Goal: Transaction & Acquisition: Purchase product/service

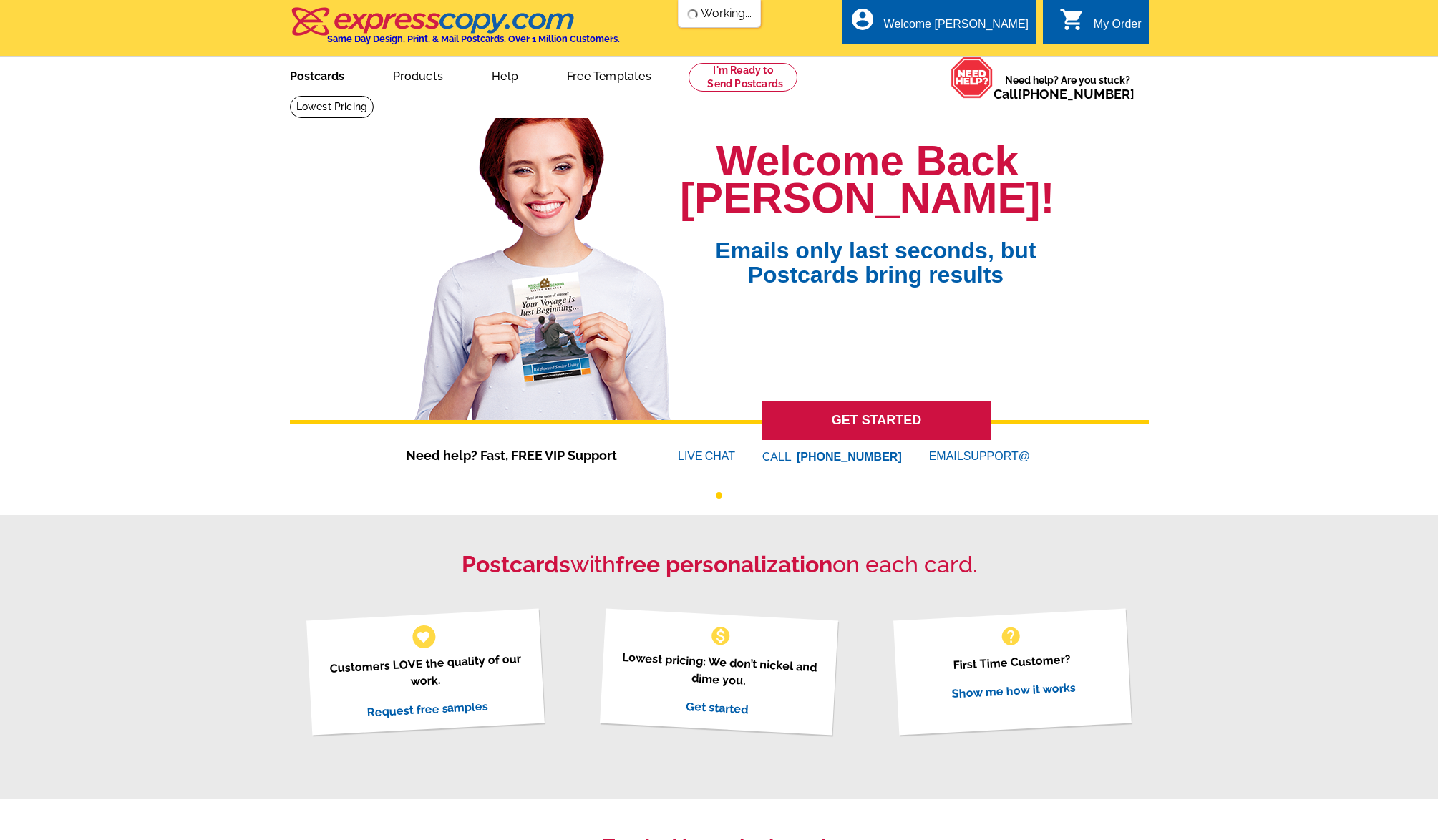
click at [319, 85] on link "Postcards" at bounding box center [317, 75] width 100 height 34
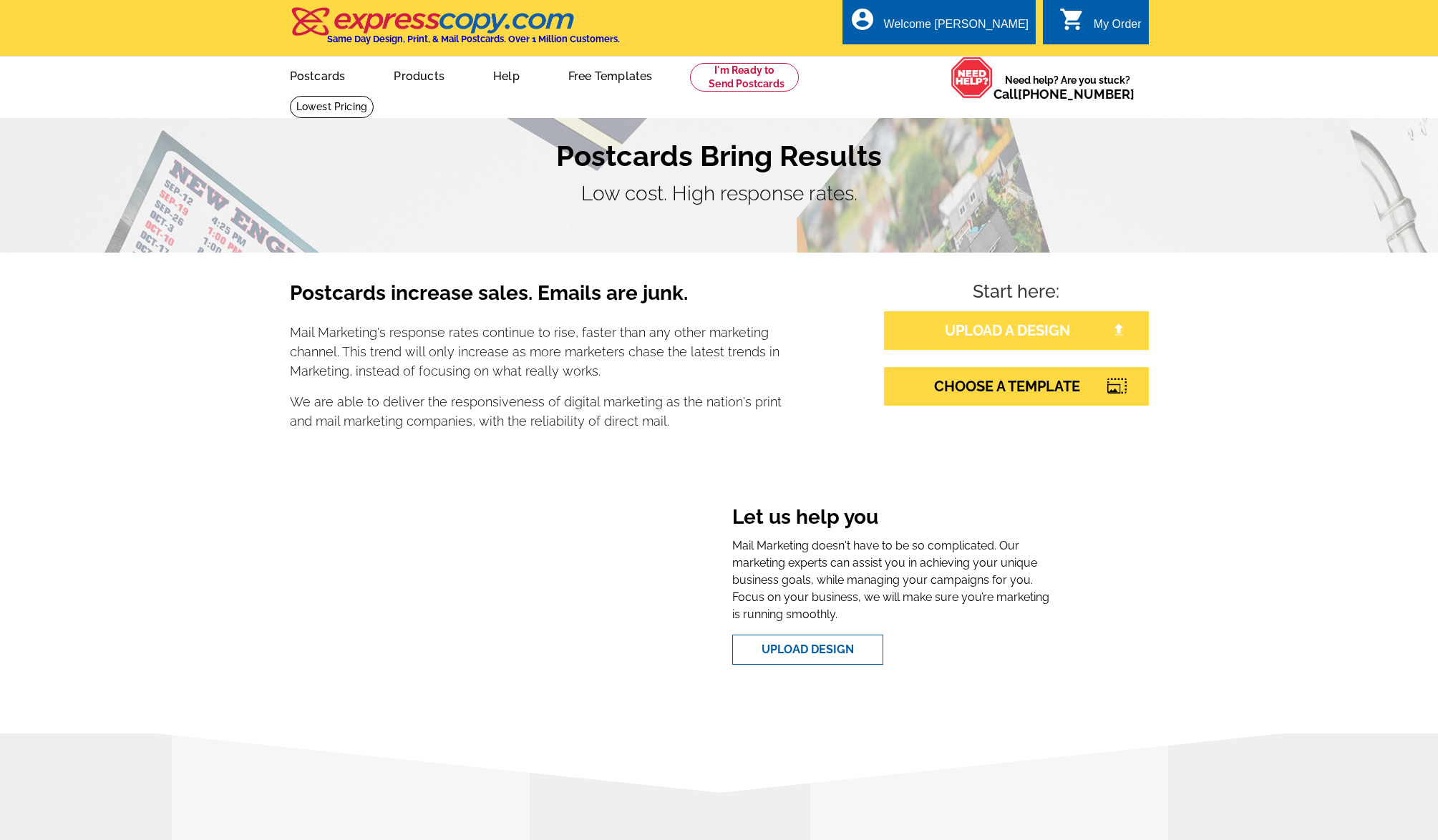
click at [1005, 324] on link "UPLOAD A DESIGN" at bounding box center [1016, 331] width 265 height 39
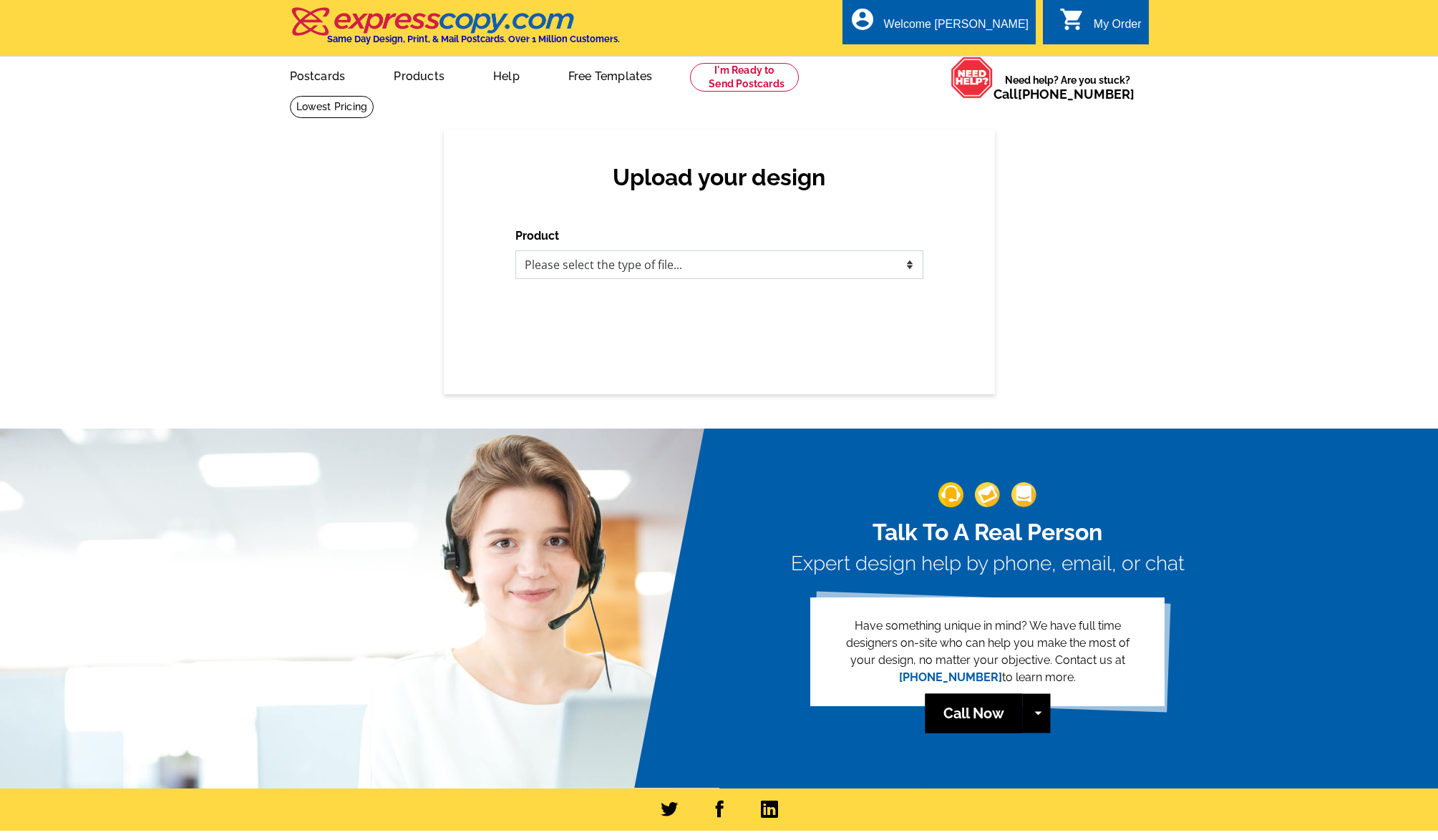
click at [653, 271] on select "Please select the type of file... Postcards Business Cards Letters and flyers G…" at bounding box center [719, 265] width 408 height 29
select select "1"
click at [515, 250] on select "Please select the type of file... Postcards Business Cards Letters and flyers G…" at bounding box center [719, 265] width 408 height 29
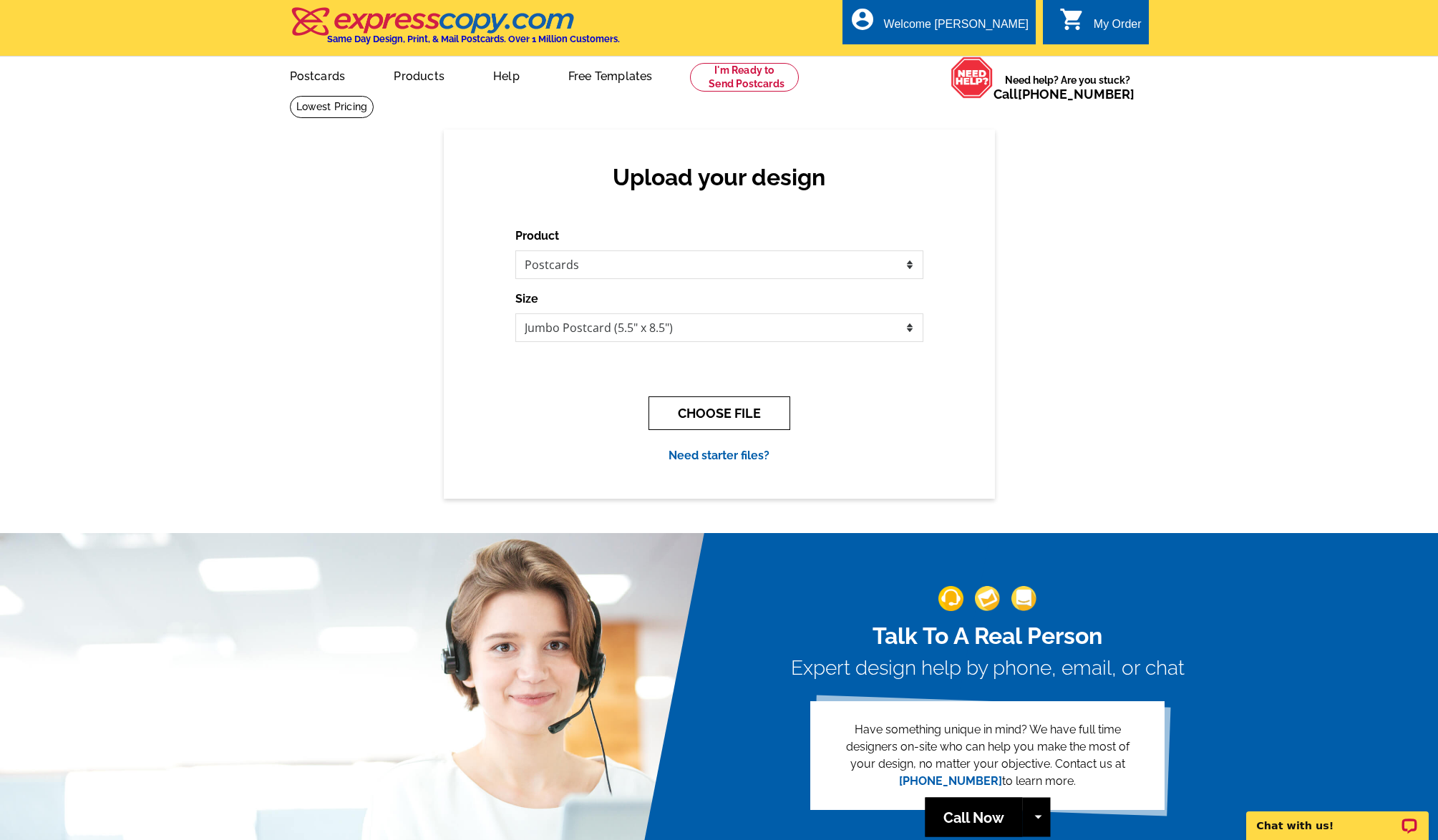
click at [724, 406] on button "CHOOSE FILE" at bounding box center [719, 413] width 142 height 34
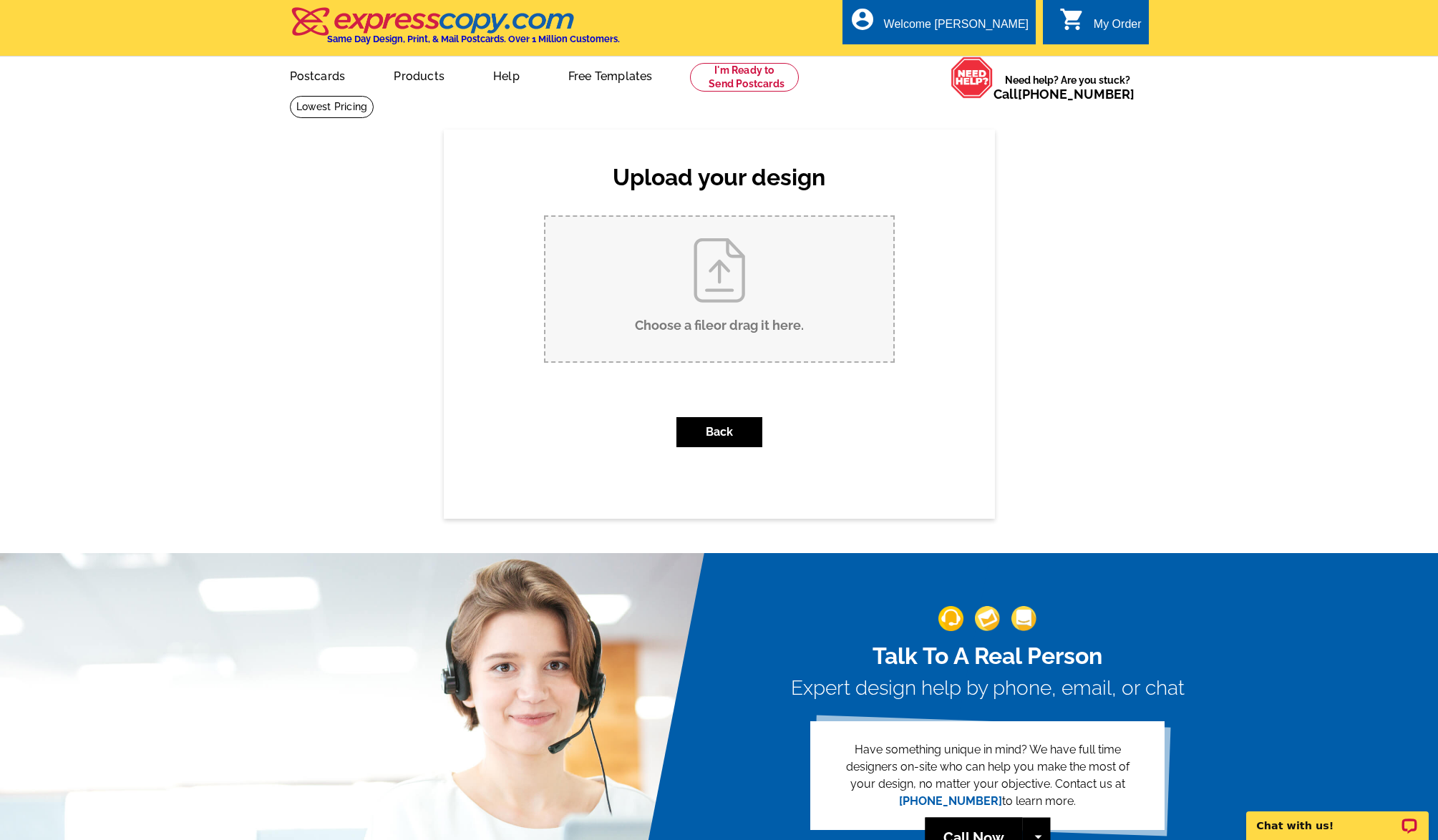
click at [748, 318] on input "Choose a file or drag it here ." at bounding box center [719, 289] width 348 height 144
type input "C:\fakepath\Postcard_Heather Claxton_Sold_6326 Jepson Court_Outlined.pdf"
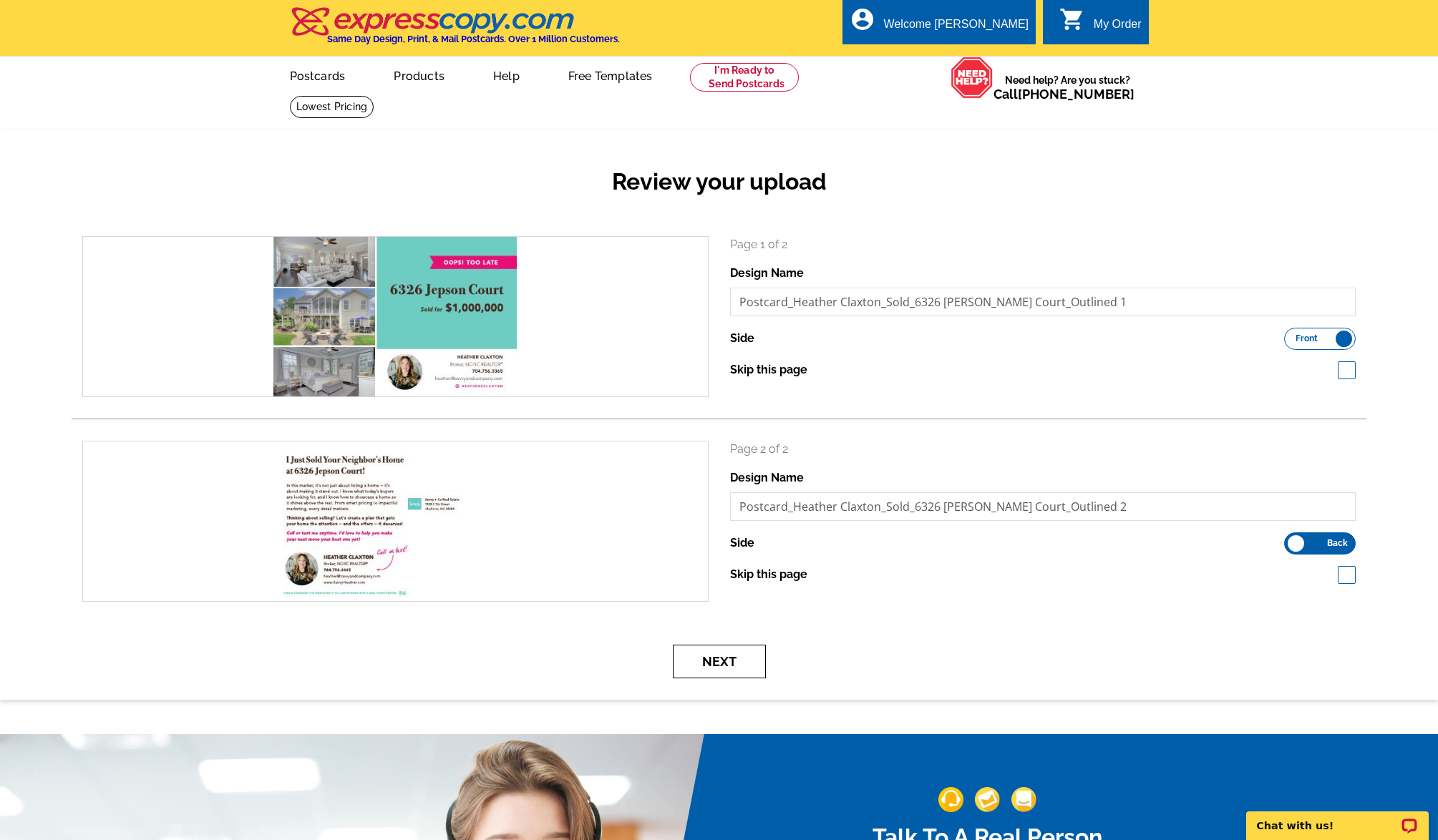
scroll to position [3, 0]
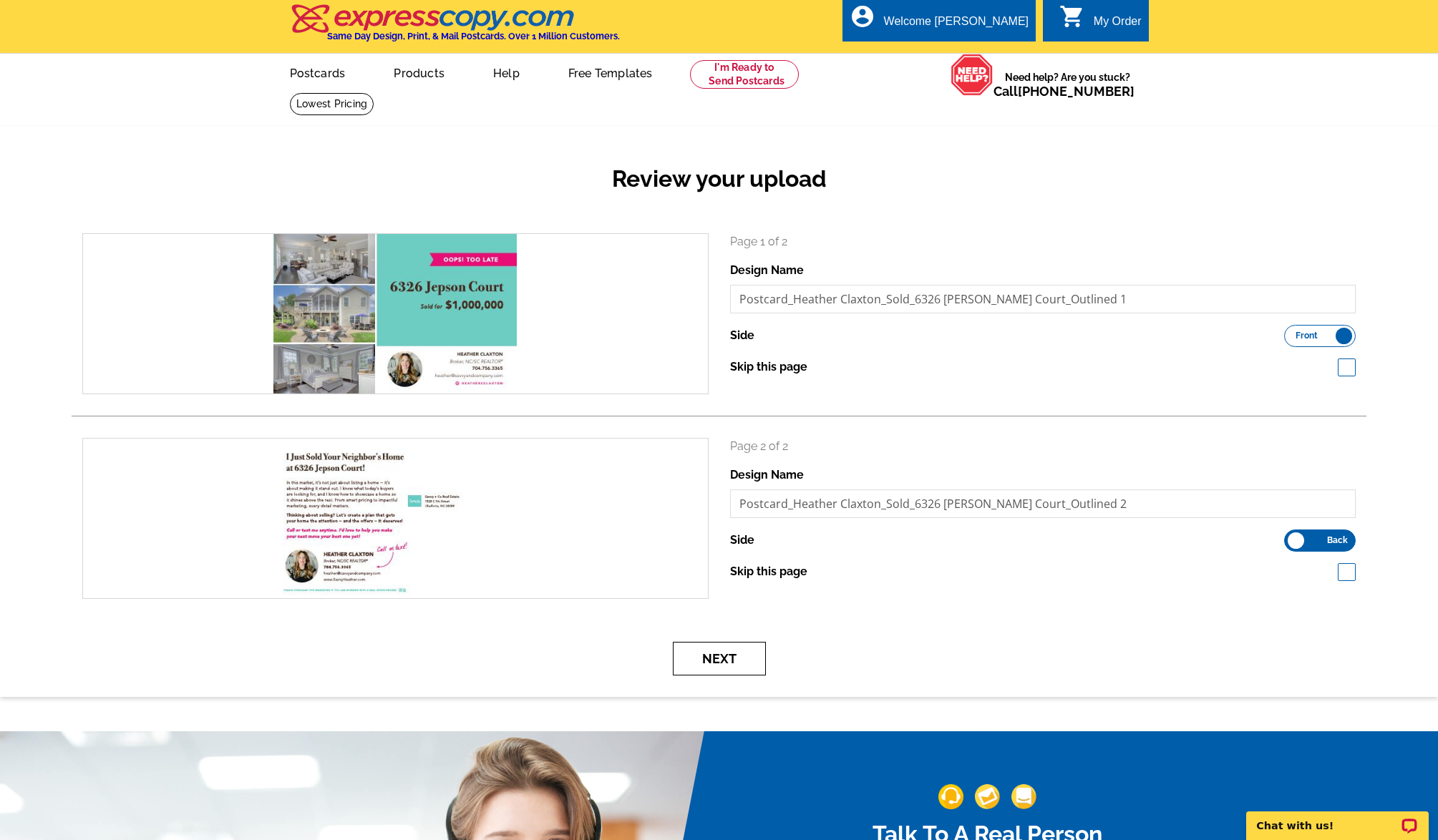
click at [718, 654] on button "Next" at bounding box center [719, 659] width 93 height 34
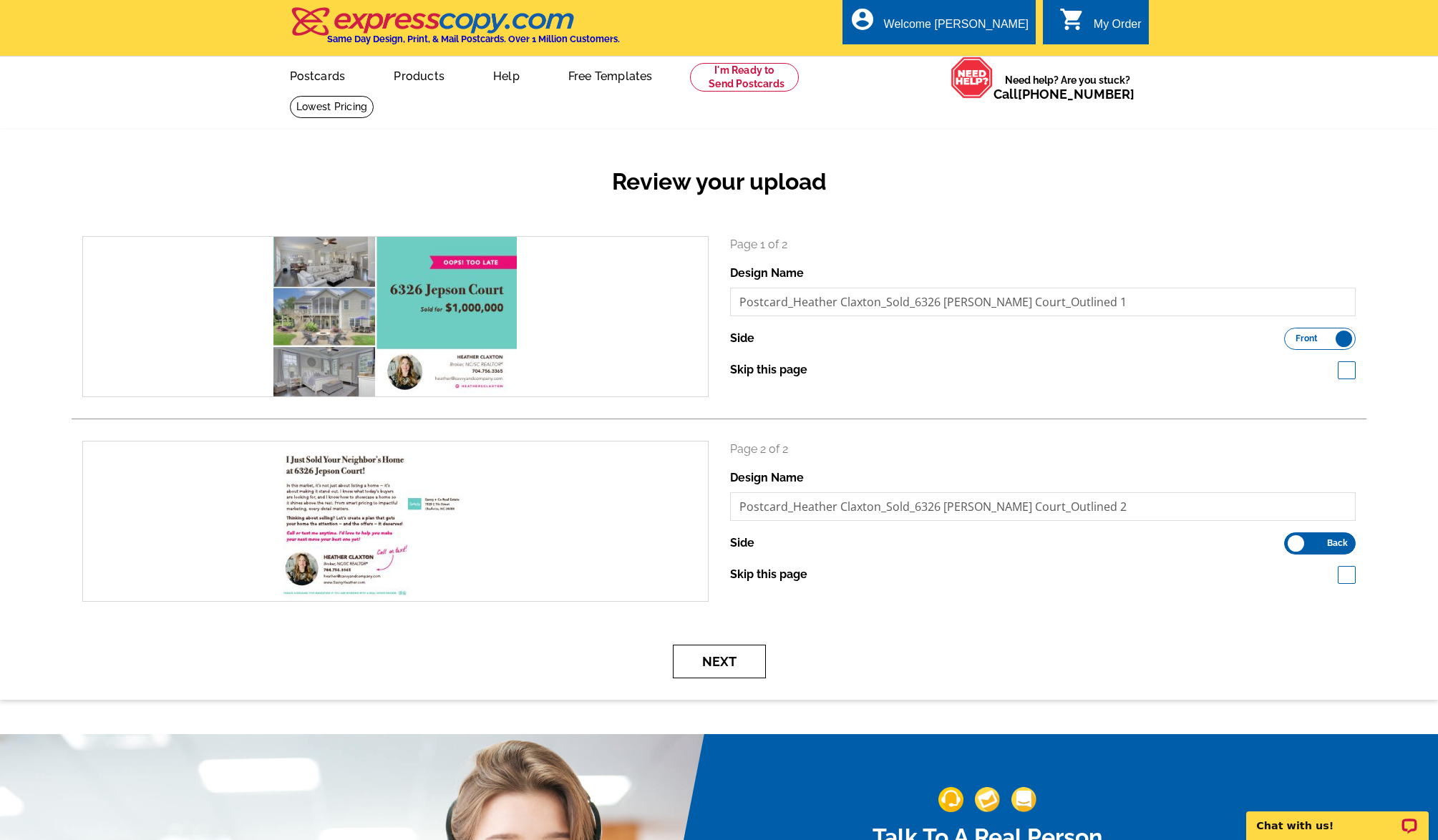
scroll to position [4, 0]
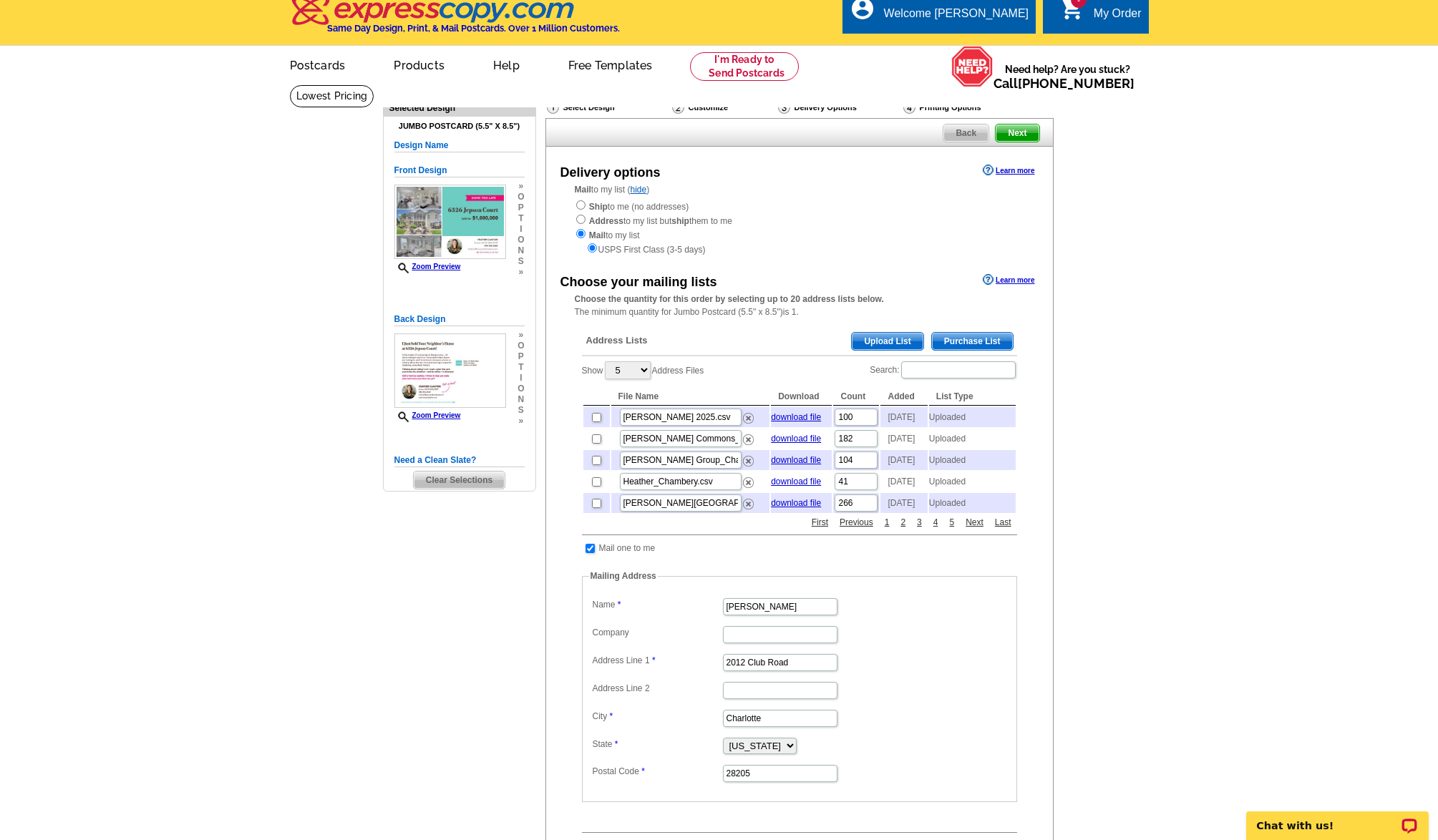
scroll to position [15, 0]
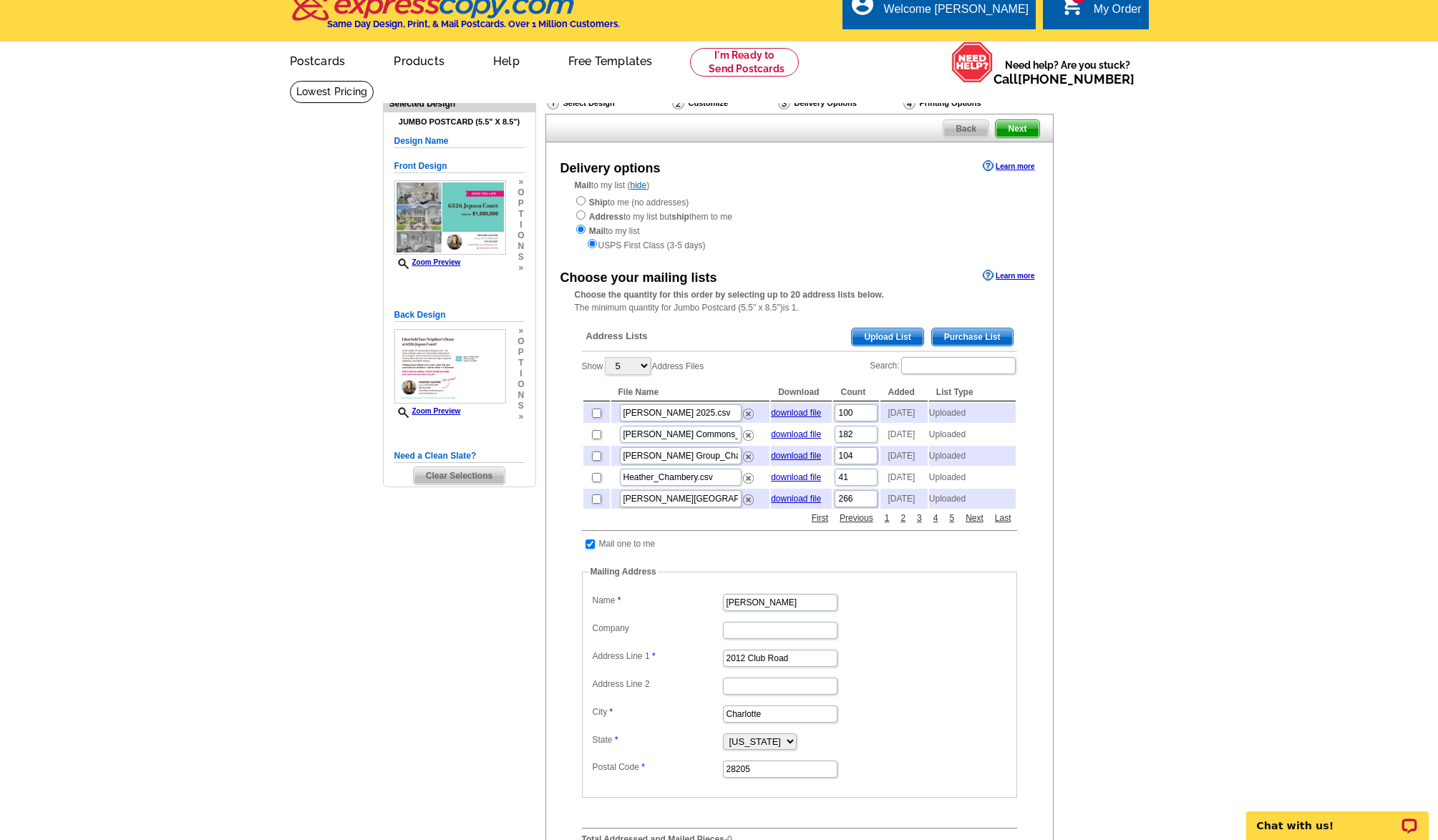
click at [889, 339] on span "Upload List" at bounding box center [888, 337] width 71 height 17
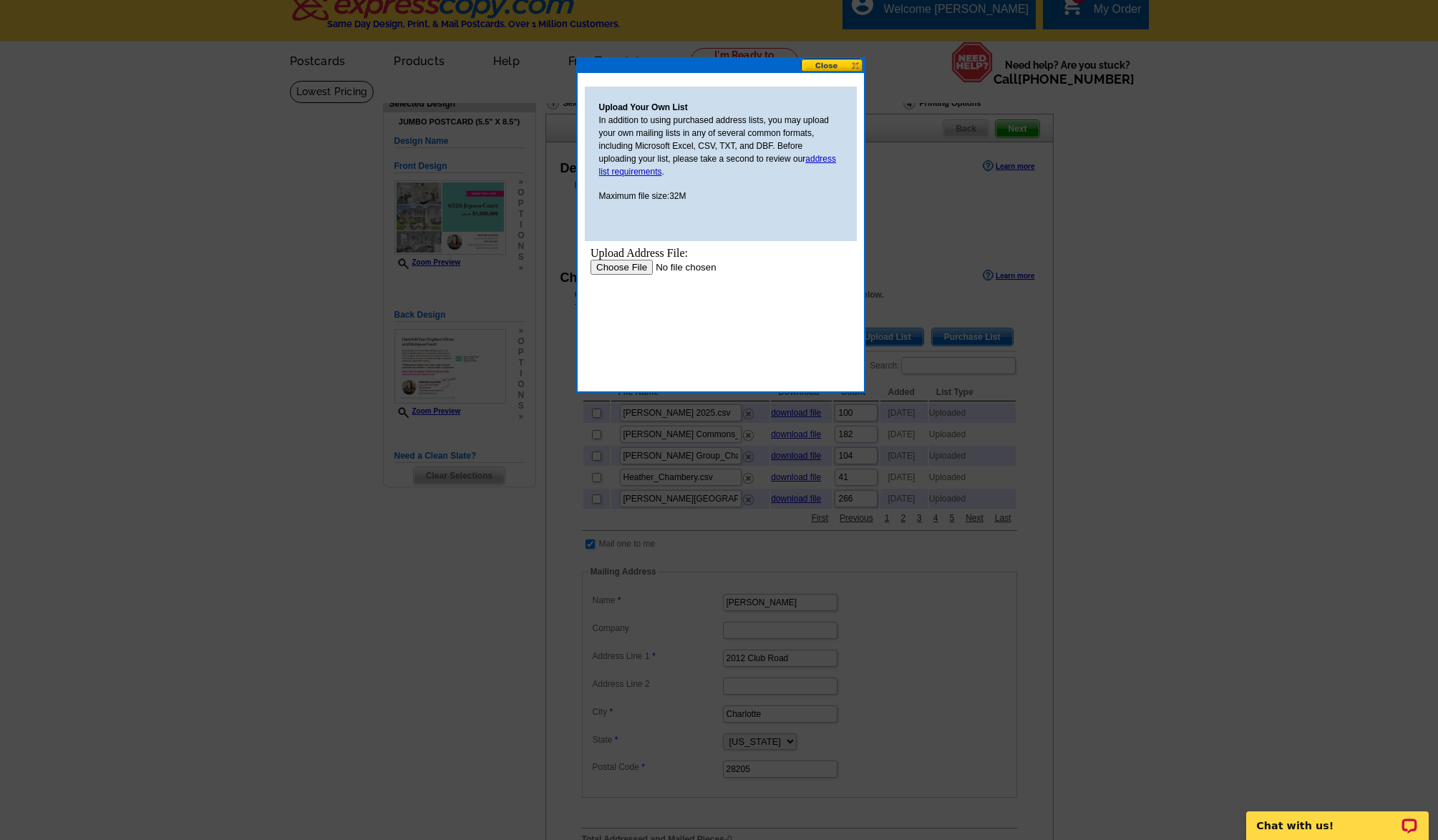
scroll to position [0, 0]
click at [635, 268] on input "file" at bounding box center [681, 267] width 182 height 15
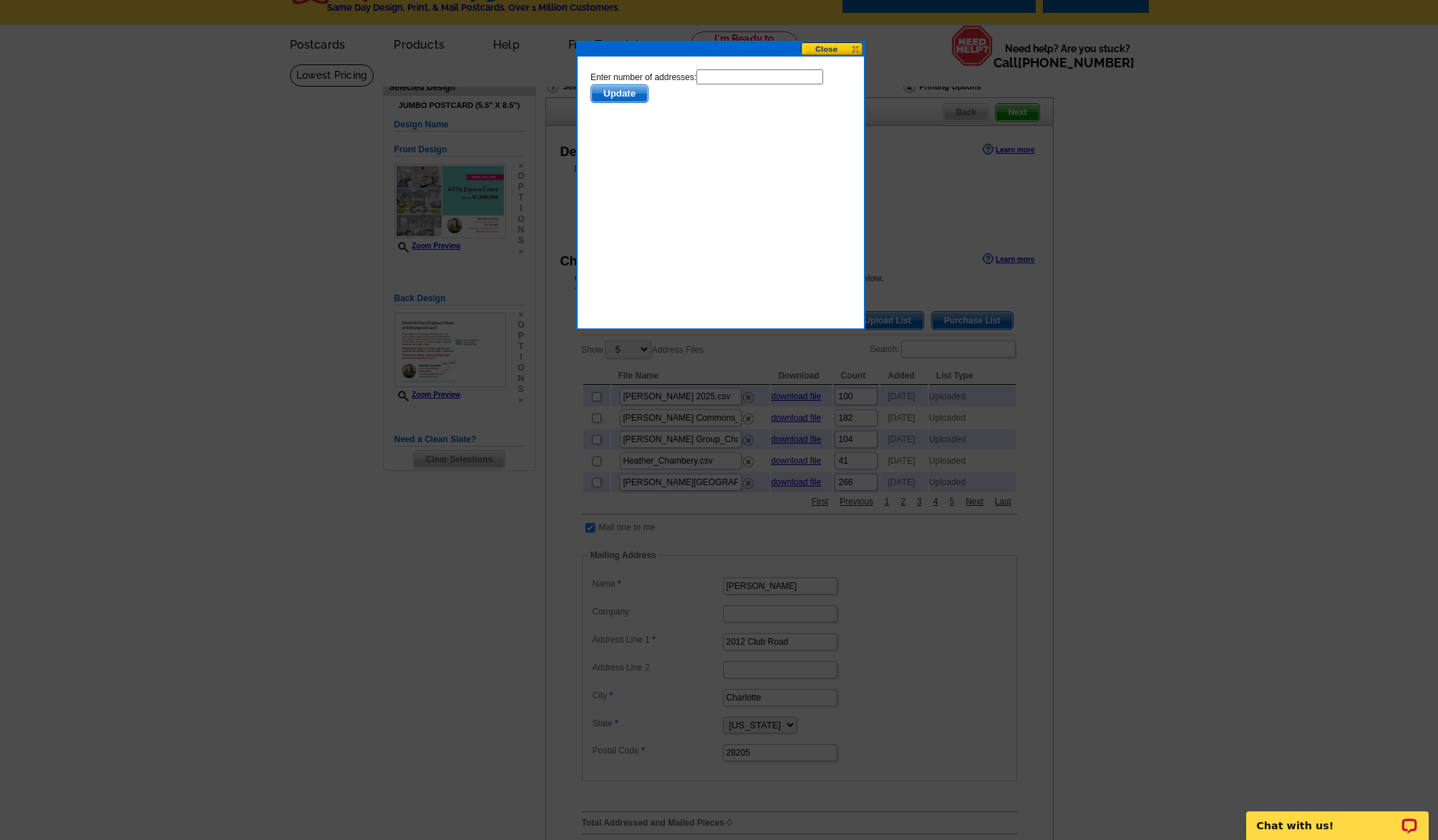
click at [842, 44] on button at bounding box center [832, 49] width 63 height 13
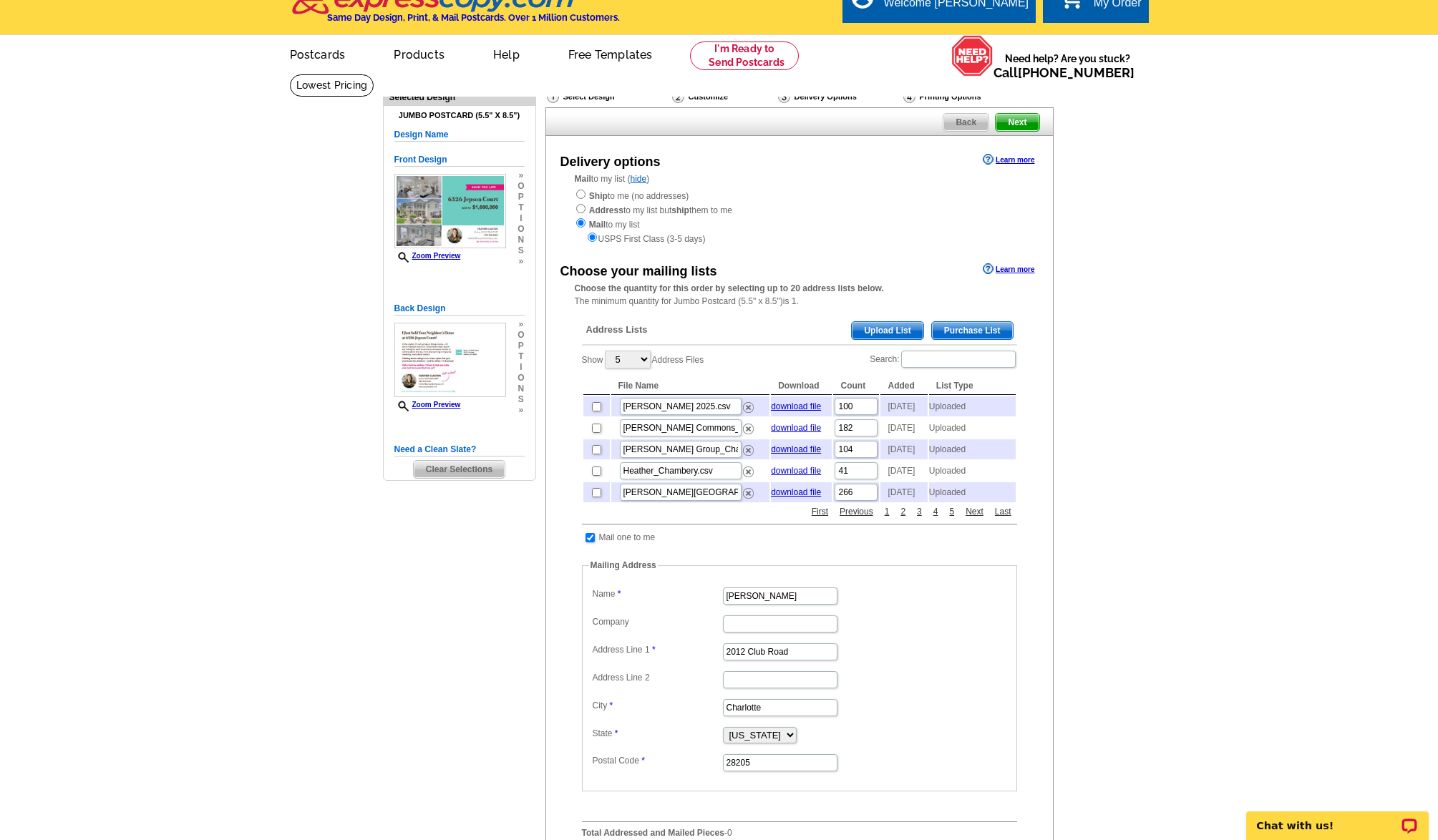
scroll to position [31, 0]
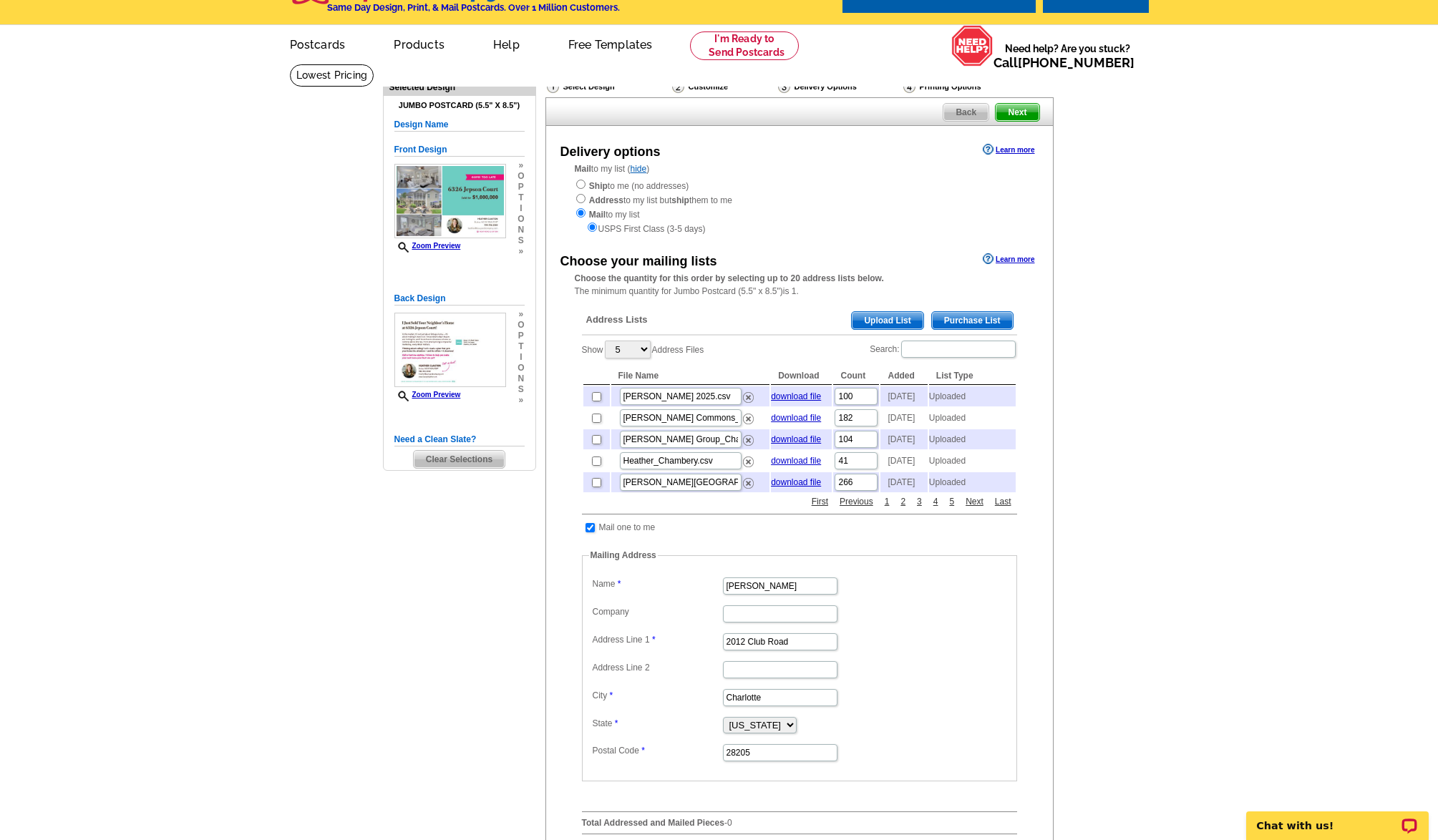
click at [884, 322] on span "Upload List" at bounding box center [888, 320] width 71 height 17
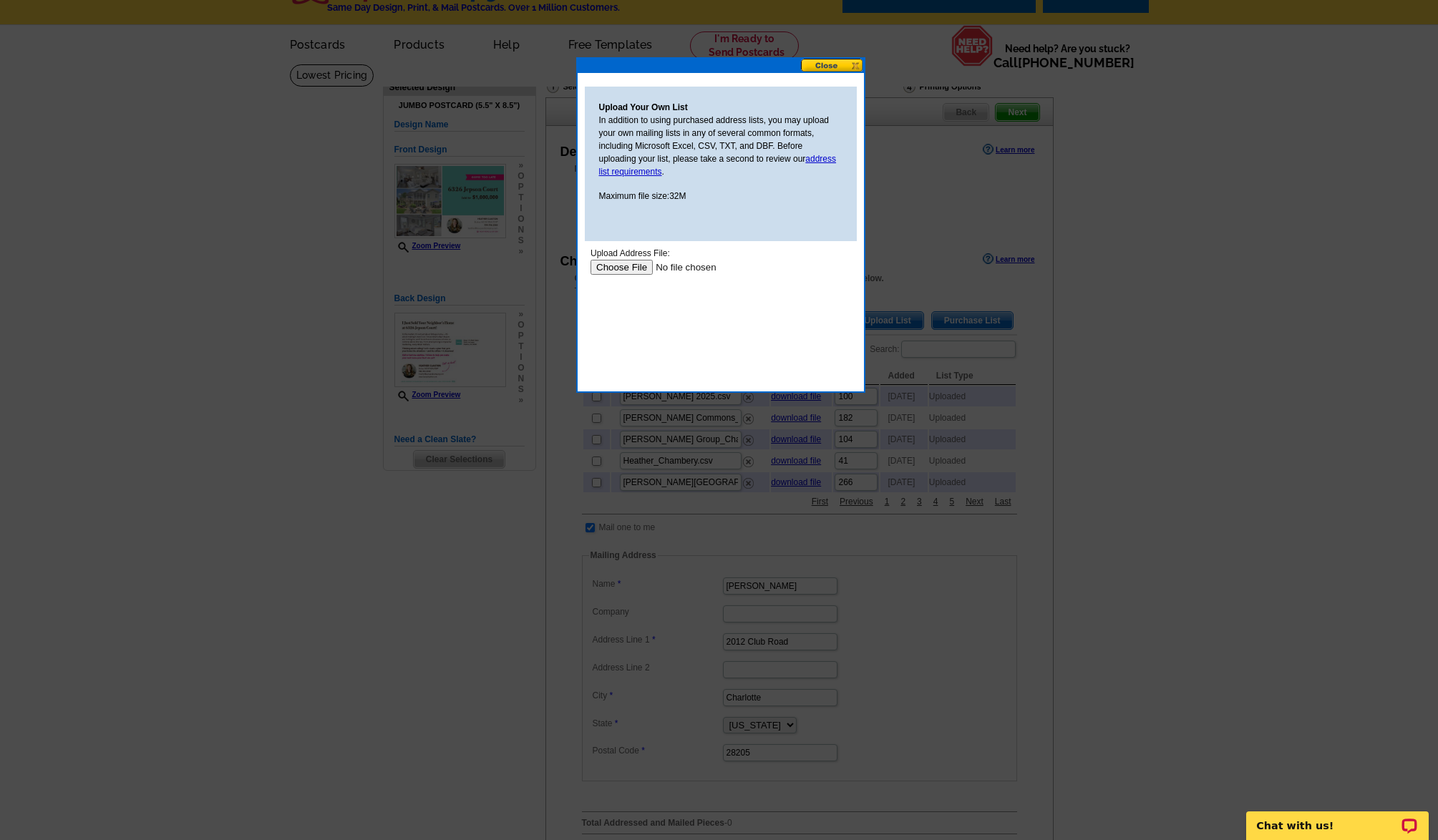
scroll to position [0, 0]
click at [637, 267] on input "file" at bounding box center [681, 267] width 182 height 15
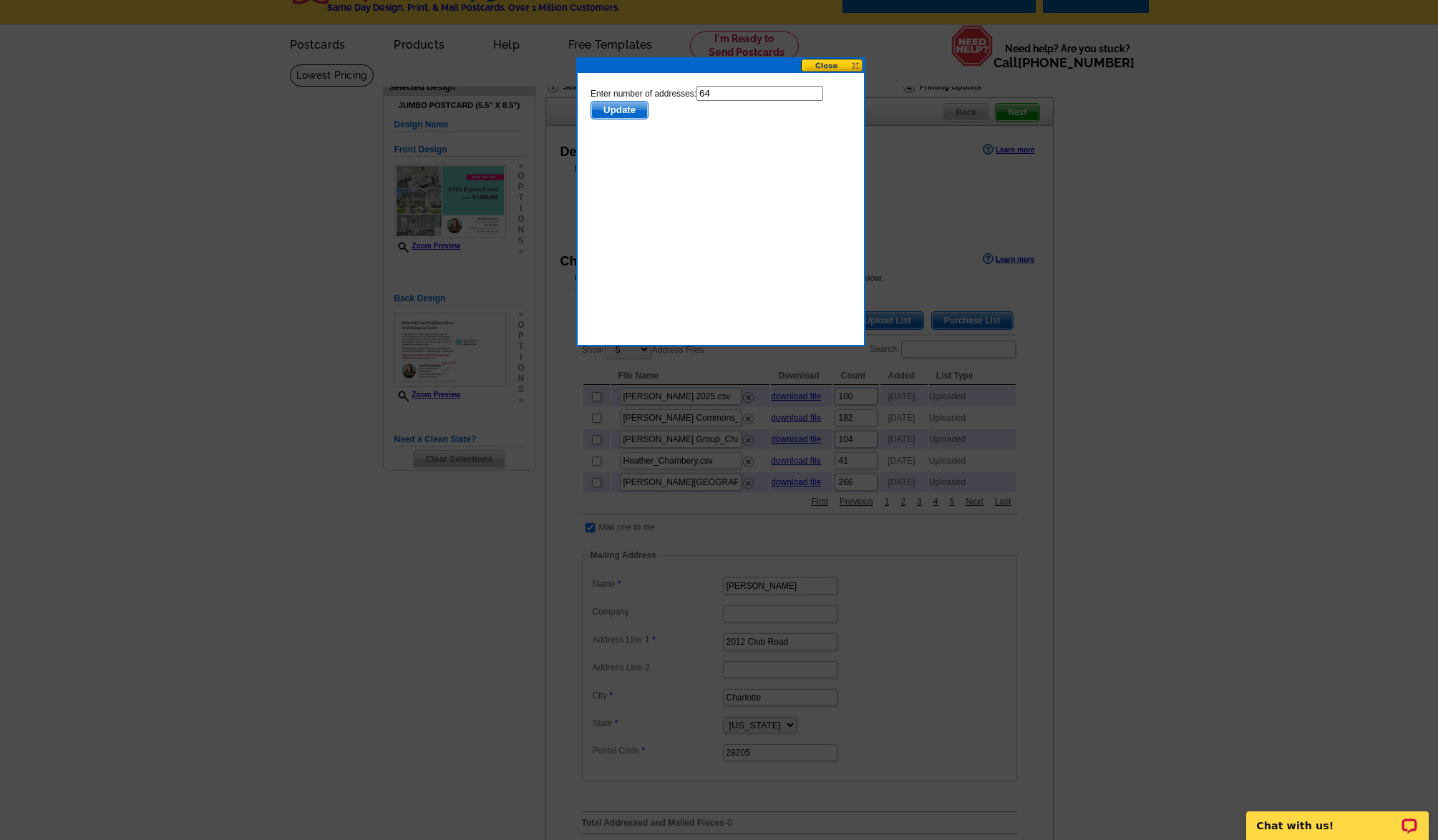
click at [631, 113] on span "Update" at bounding box center [619, 110] width 56 height 17
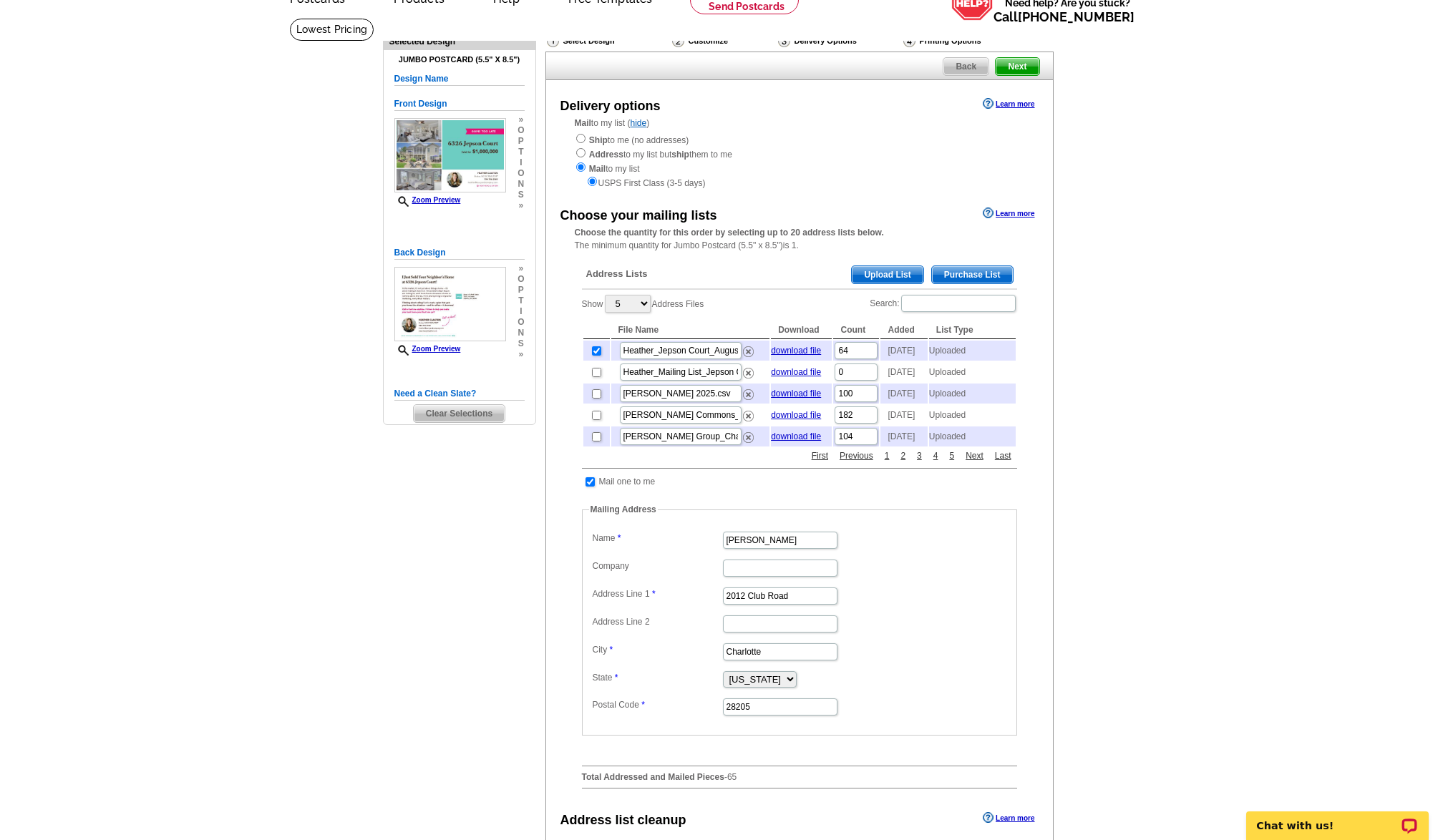
scroll to position [78, 0]
click at [750, 378] on img at bounding box center [748, 372] width 11 height 11
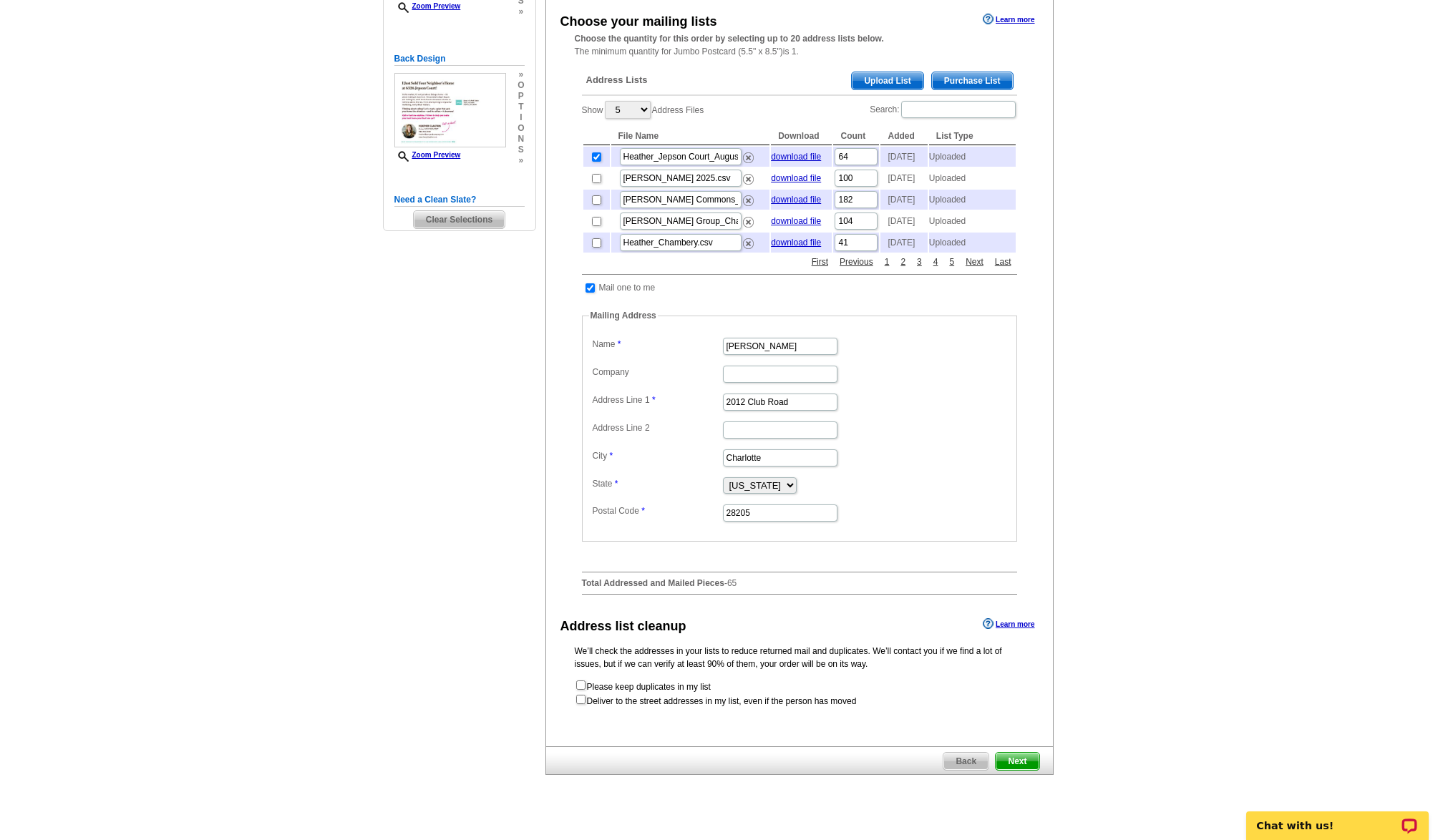
scroll to position [613, 0]
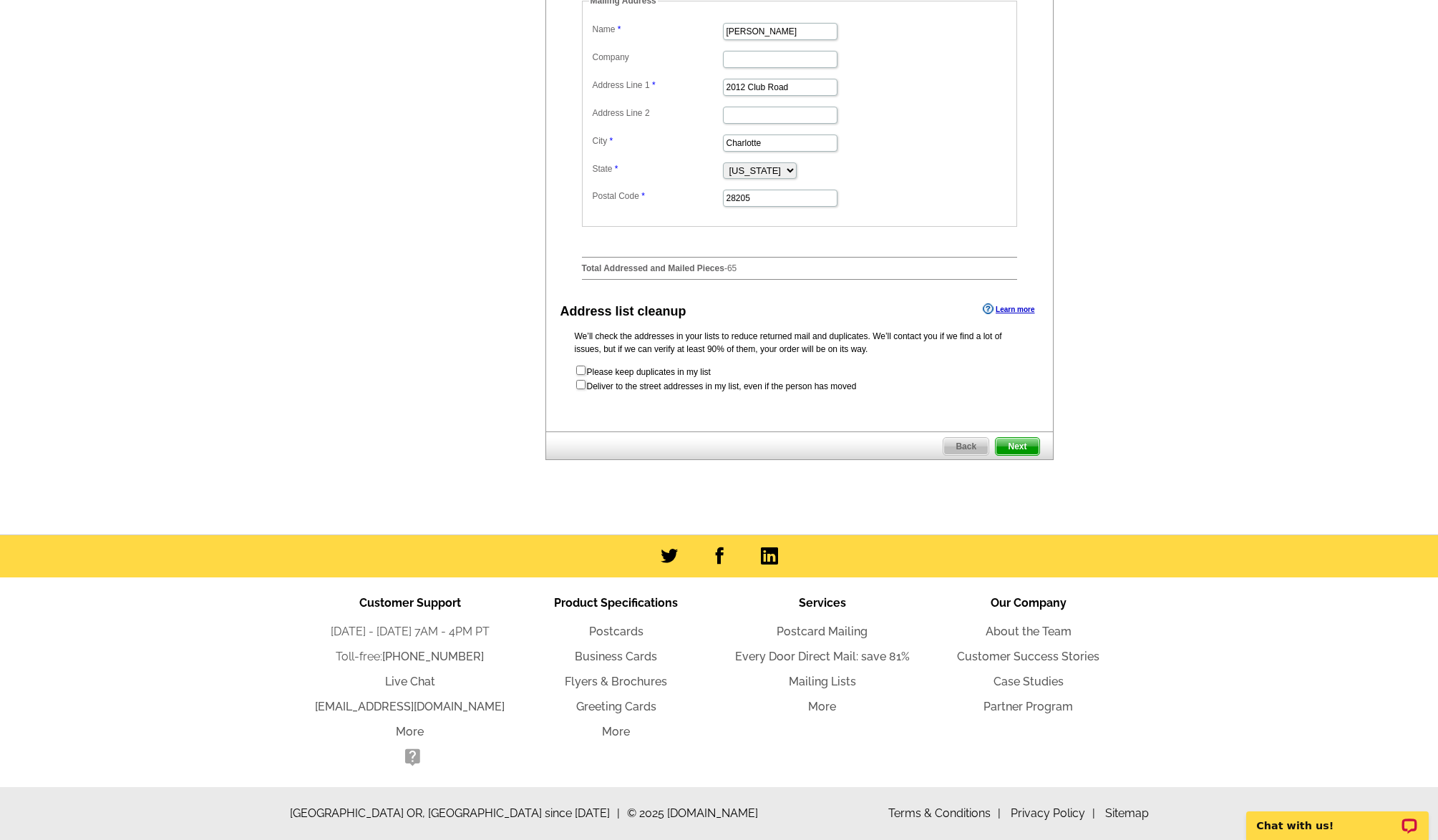
click at [1016, 445] on span "Next" at bounding box center [1017, 446] width 43 height 17
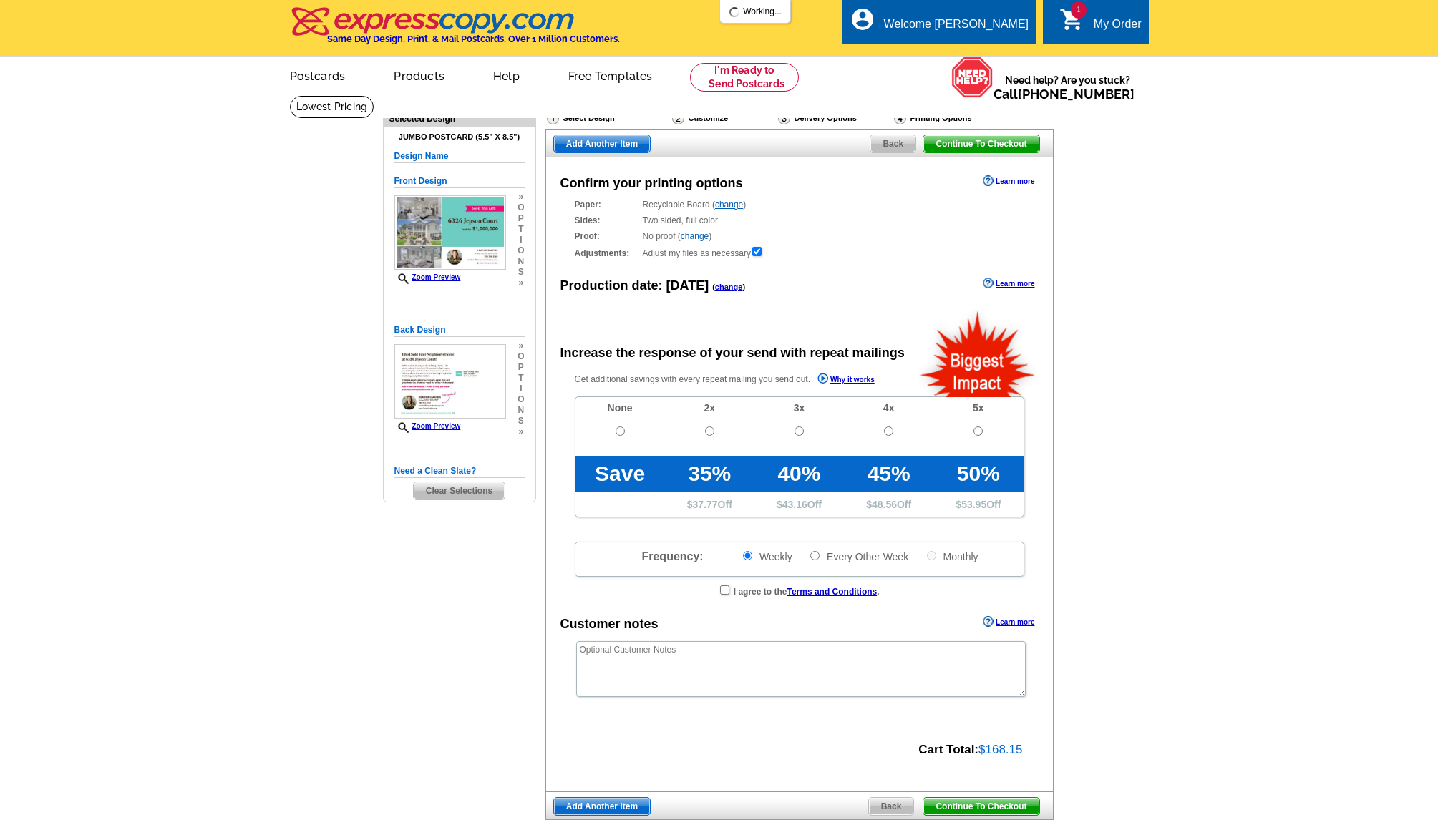
radio input "false"
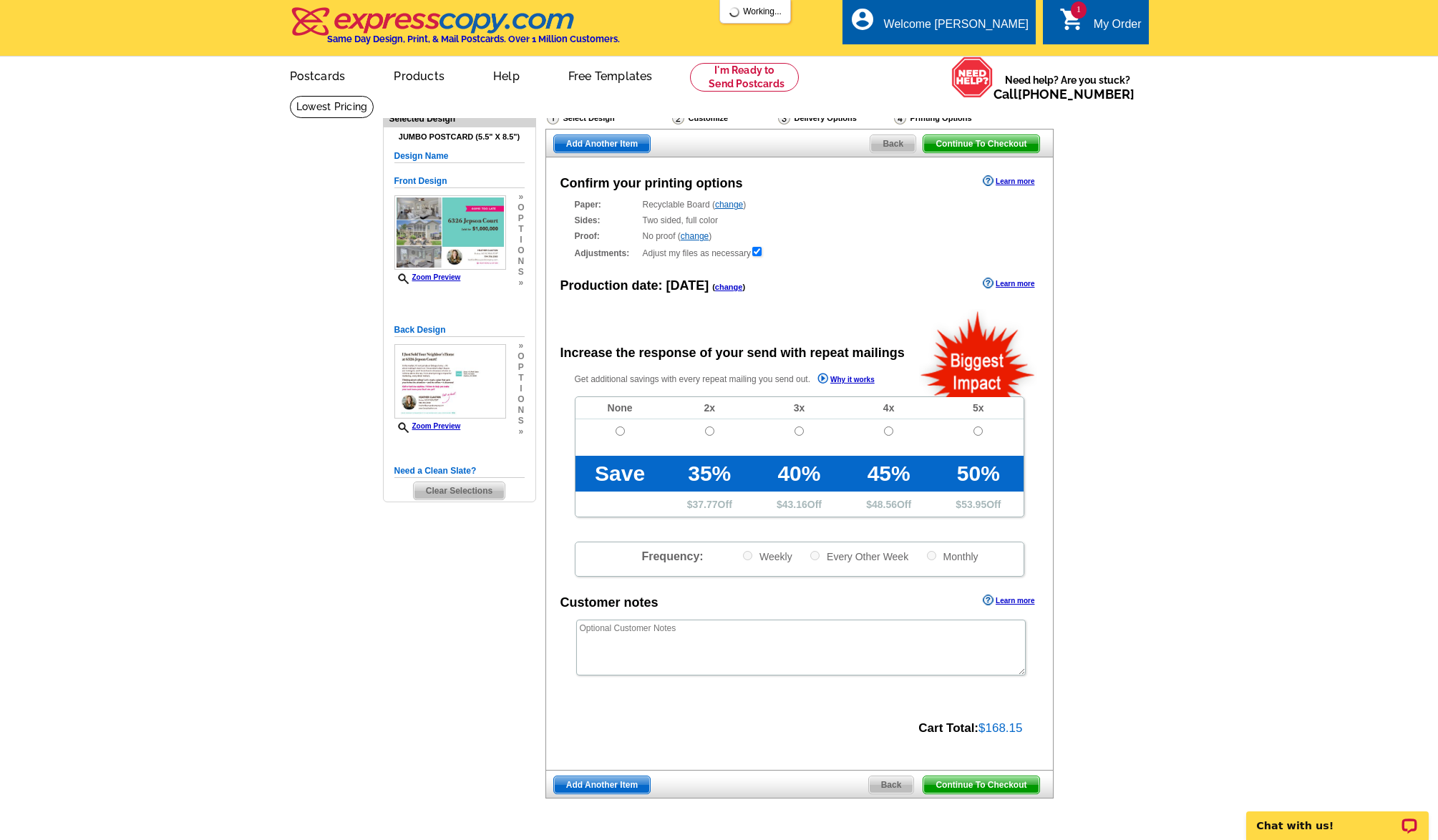
drag, startPoint x: 638, startPoint y: 434, endPoint x: 629, endPoint y: 433, distance: 9.1
click at [635, 434] on td at bounding box center [620, 437] width 89 height 36
click at [621, 432] on input "radio" at bounding box center [620, 431] width 9 height 9
radio input "true"
drag, startPoint x: 1019, startPoint y: 785, endPoint x: 944, endPoint y: 586, distance: 212.7
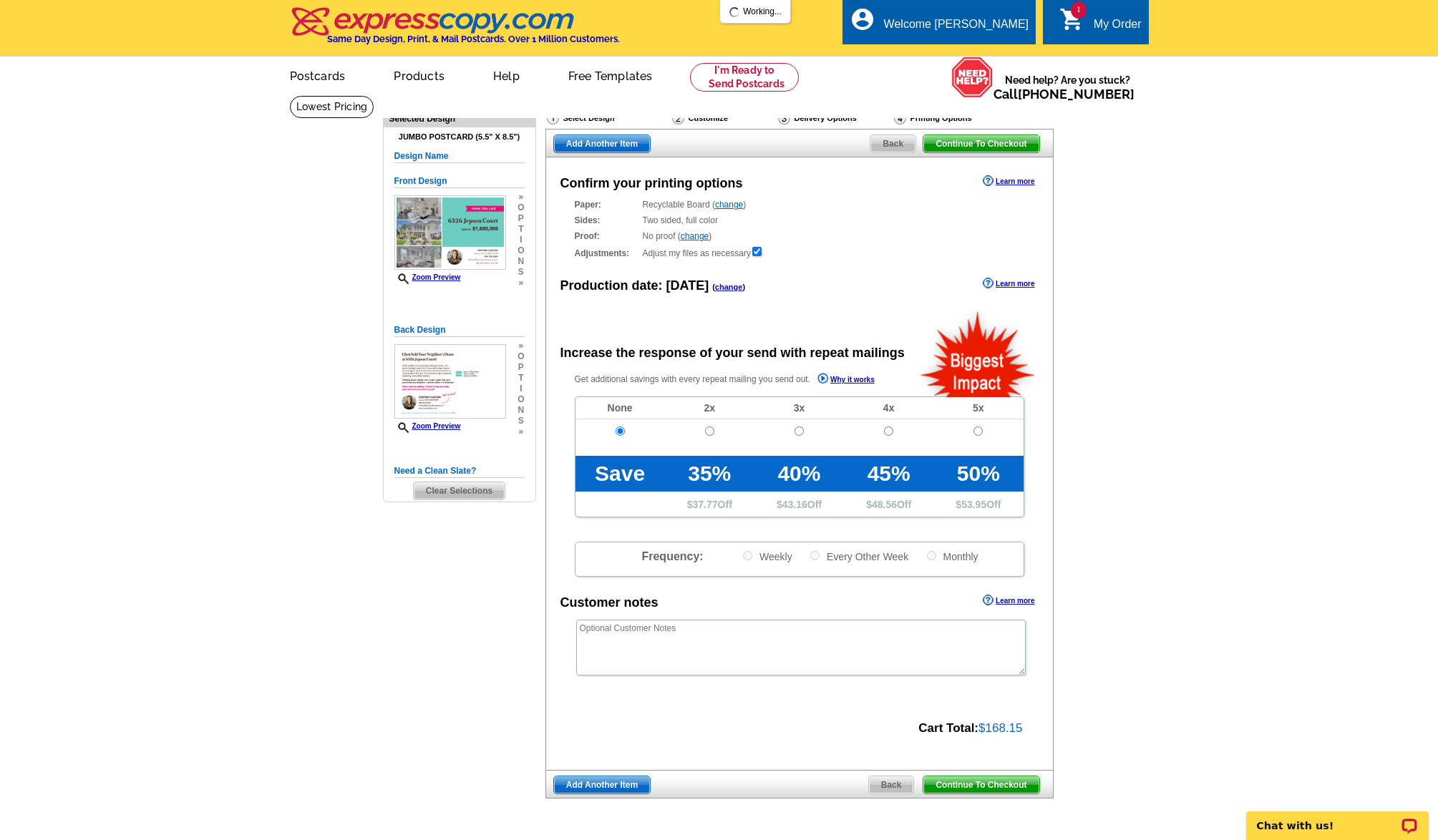
click at [1019, 785] on span "Continue To Checkout" at bounding box center [981, 785] width 115 height 17
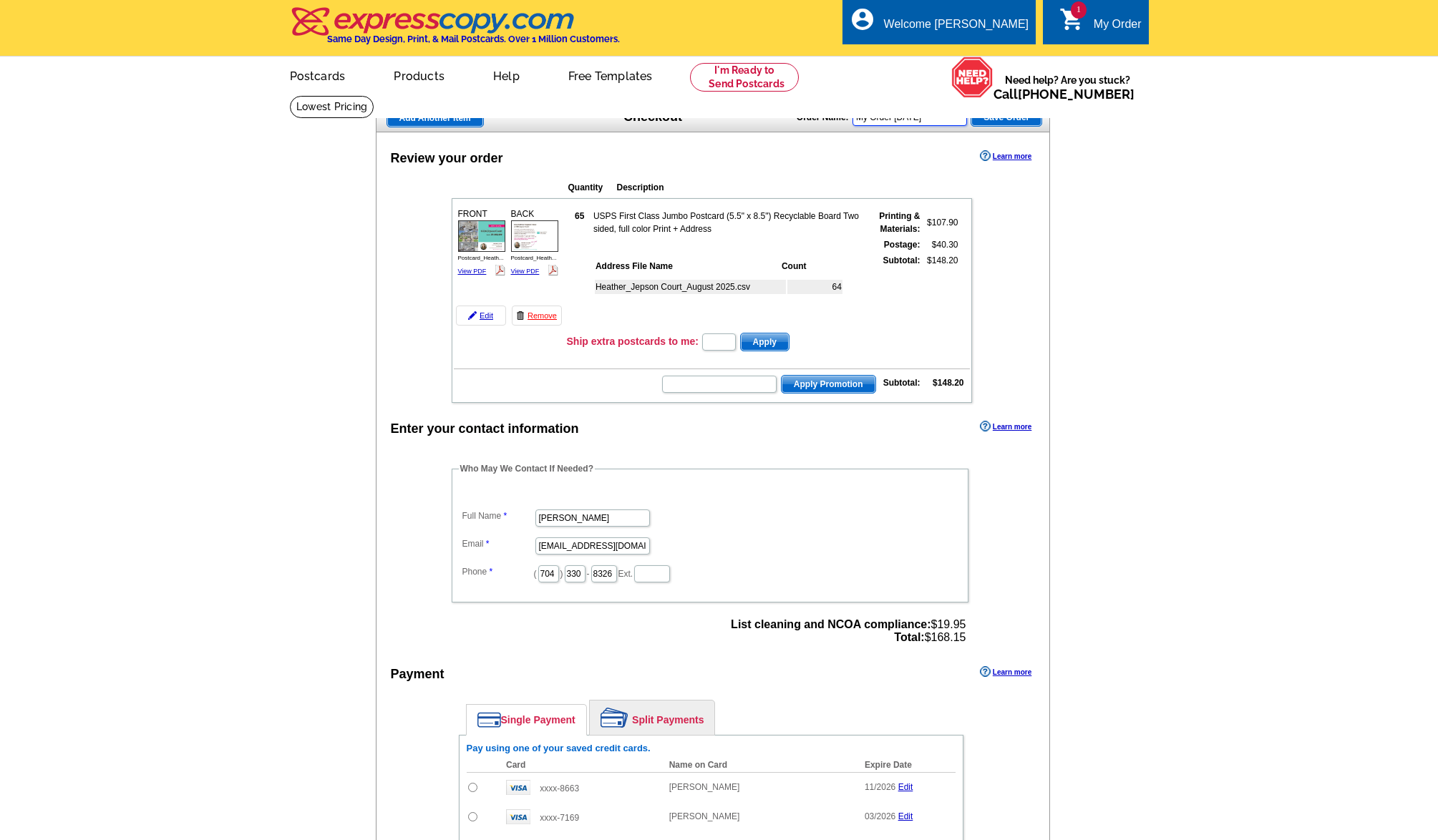
click at [956, 113] on input "My Order [DATE]" at bounding box center [910, 117] width 114 height 17
drag, startPoint x: 957, startPoint y: 115, endPoint x: 848, endPoint y: 108, distance: 109.2
click at [848, 108] on div "Order Name: My Order [DATE] Save Order" at bounding box center [919, 115] width 245 height 23
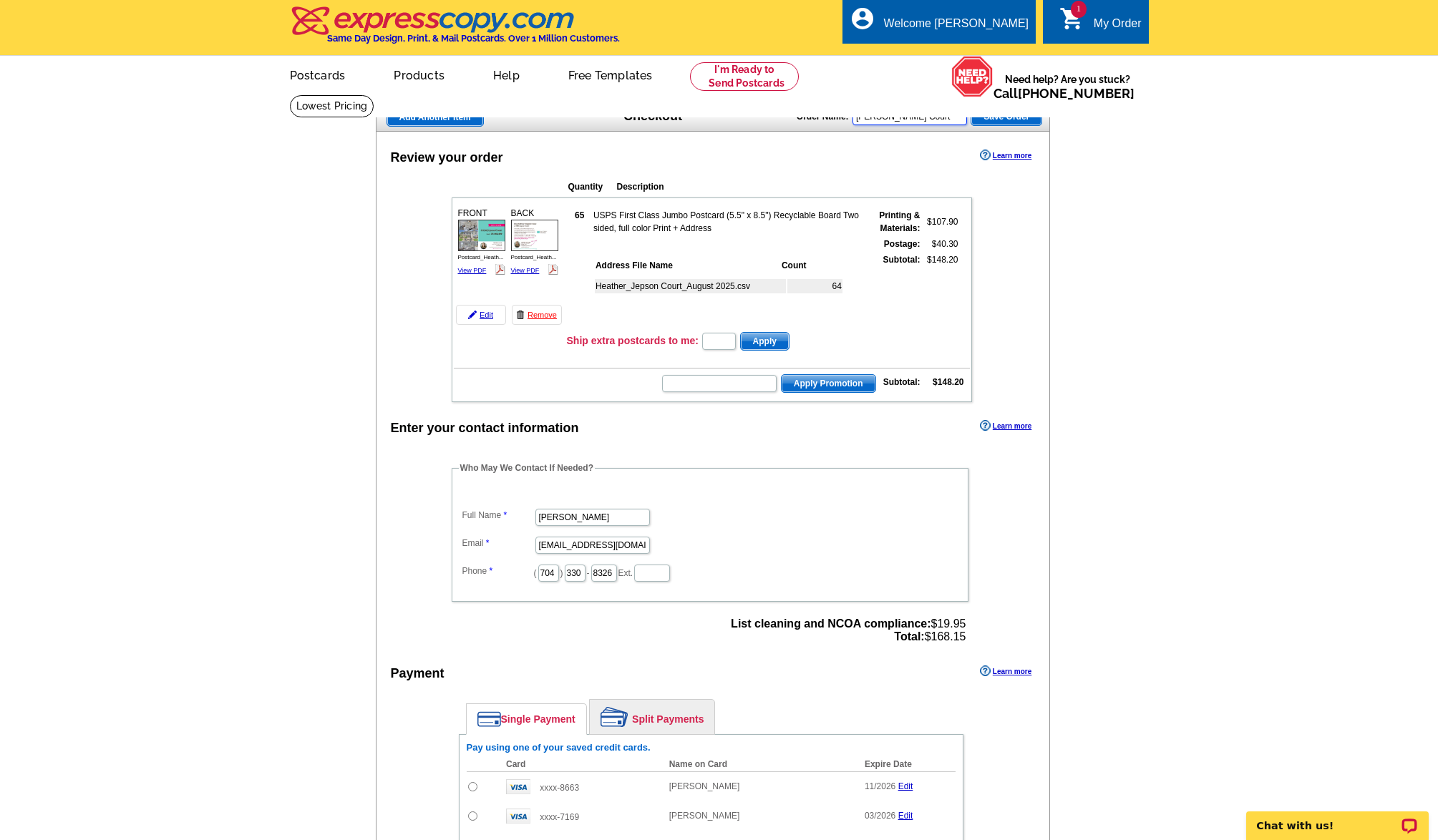
type input "[PERSON_NAME] Court"
click at [1008, 116] on span "Save Order" at bounding box center [1006, 117] width 70 height 17
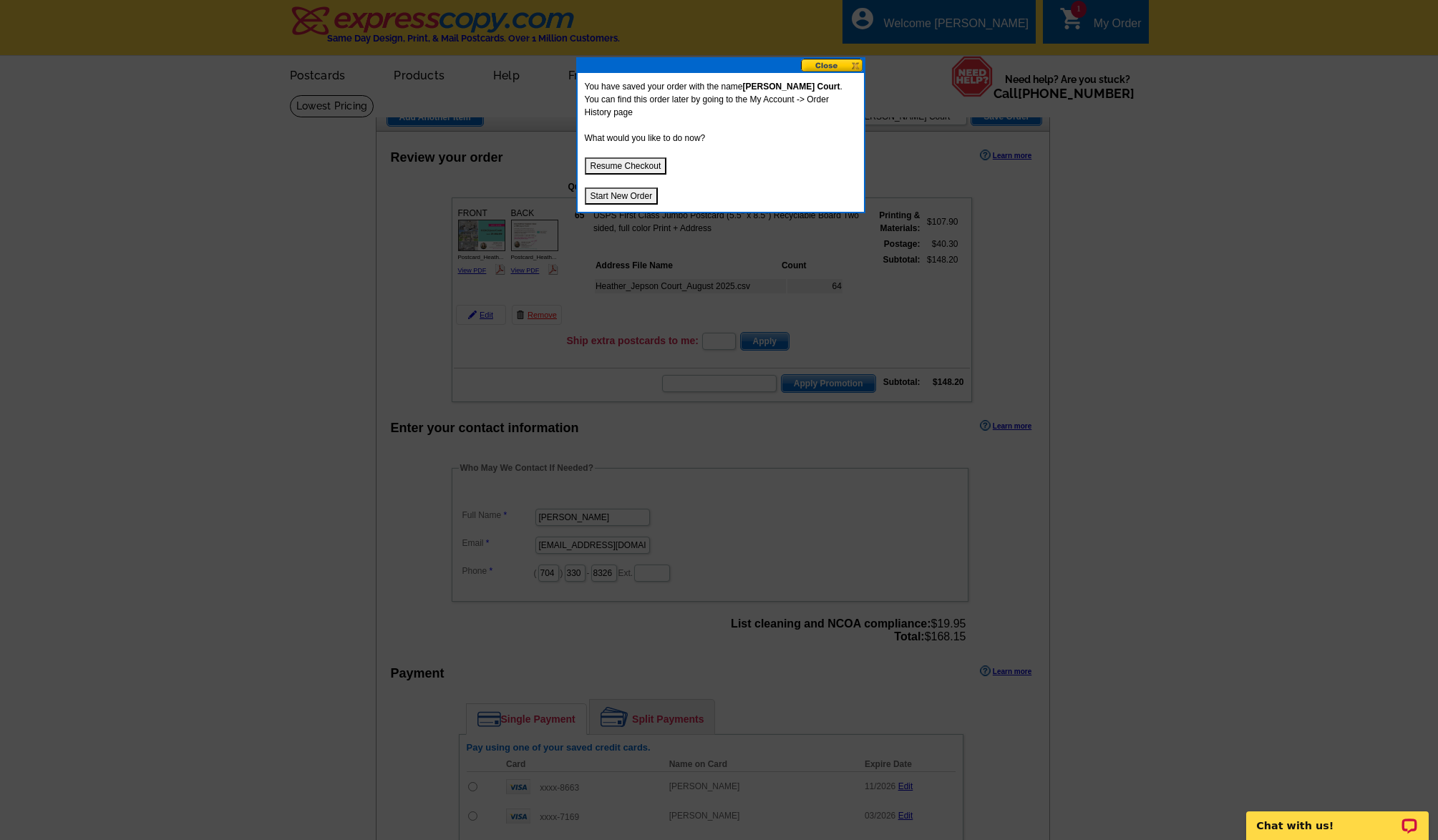
click at [616, 165] on button "Resume Checkout" at bounding box center [626, 165] width 82 height 17
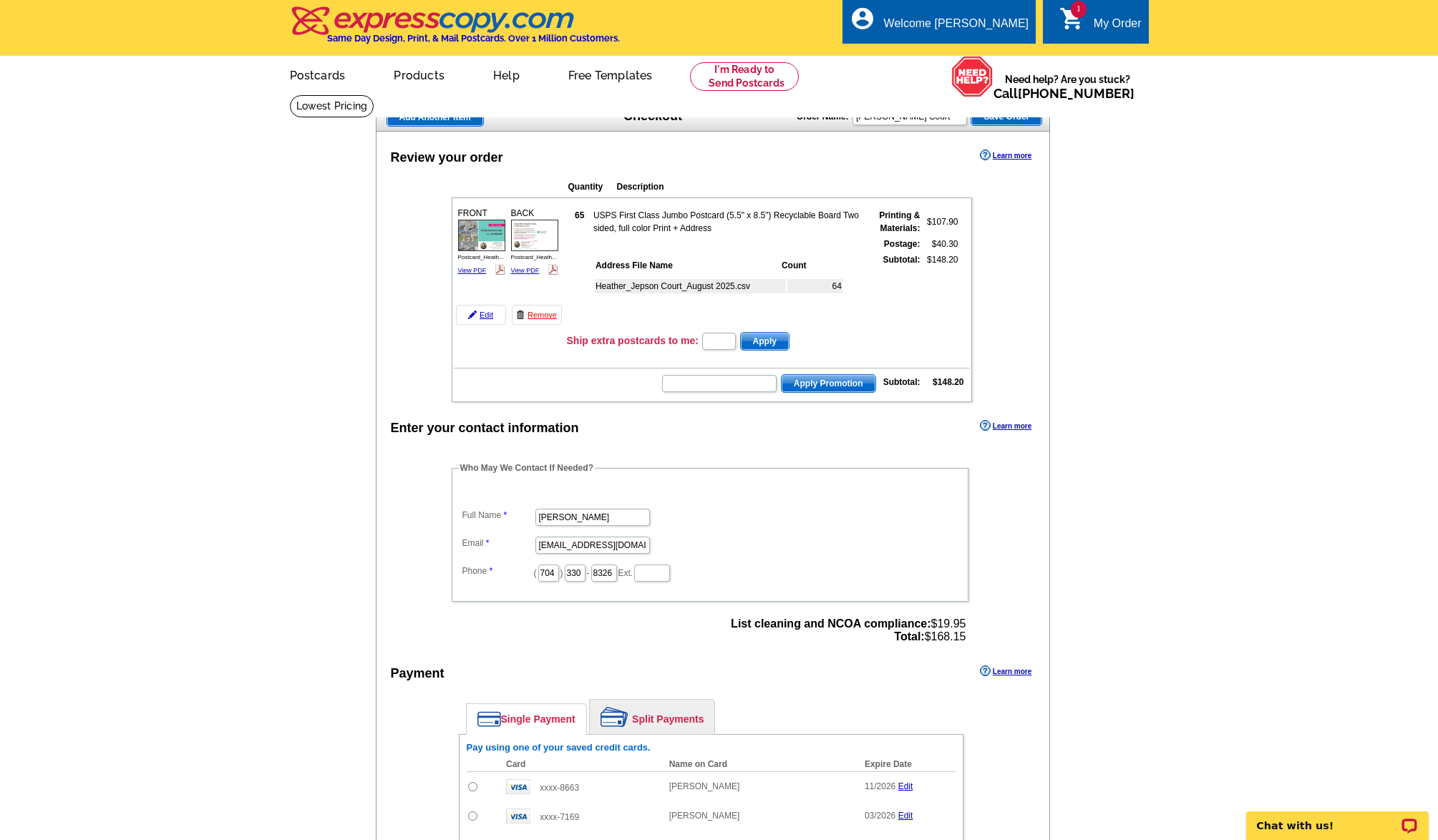
click at [1026, 113] on span "Save Order" at bounding box center [1006, 117] width 70 height 17
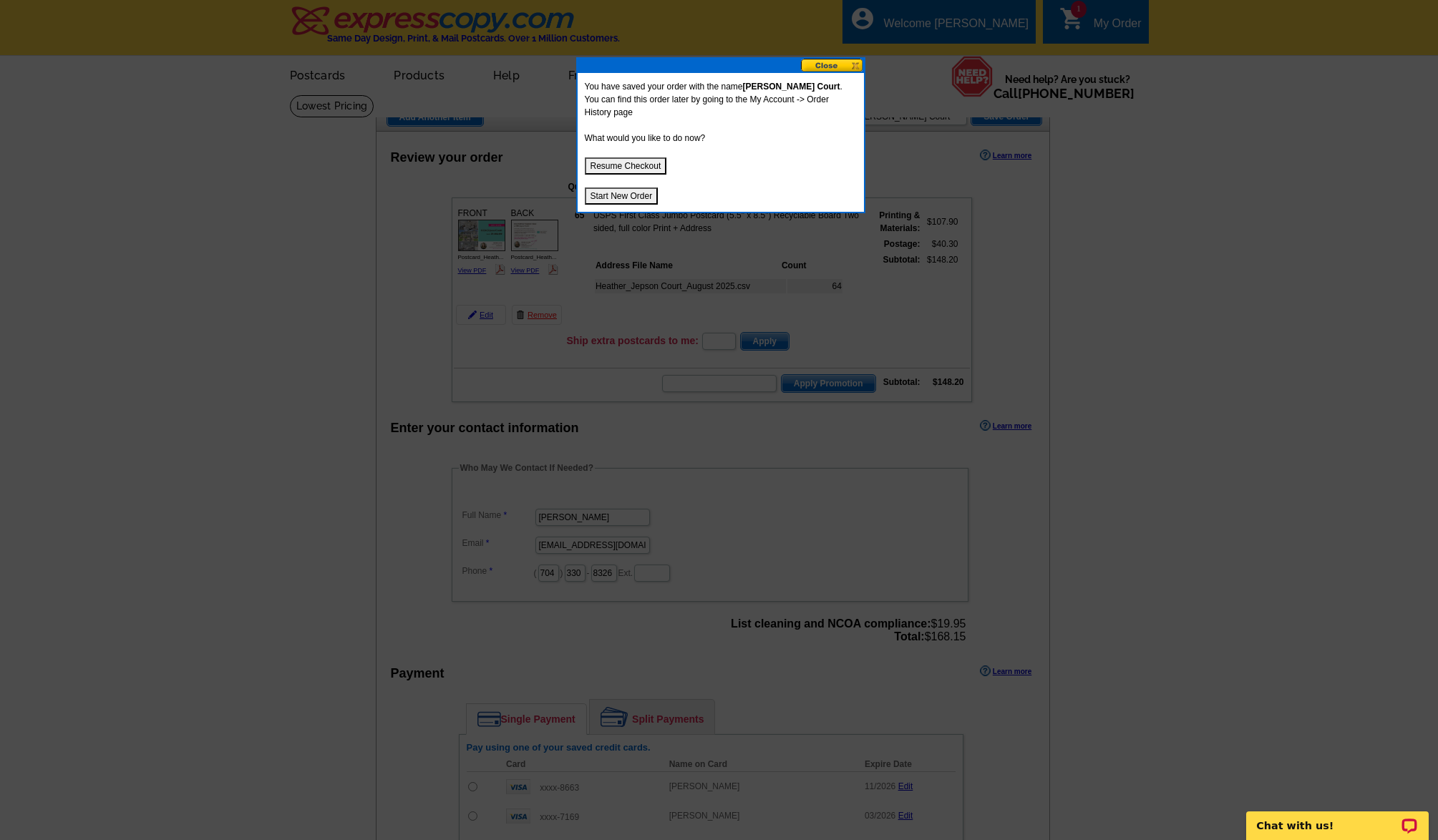
click at [602, 168] on button "Resume Checkout" at bounding box center [626, 165] width 82 height 17
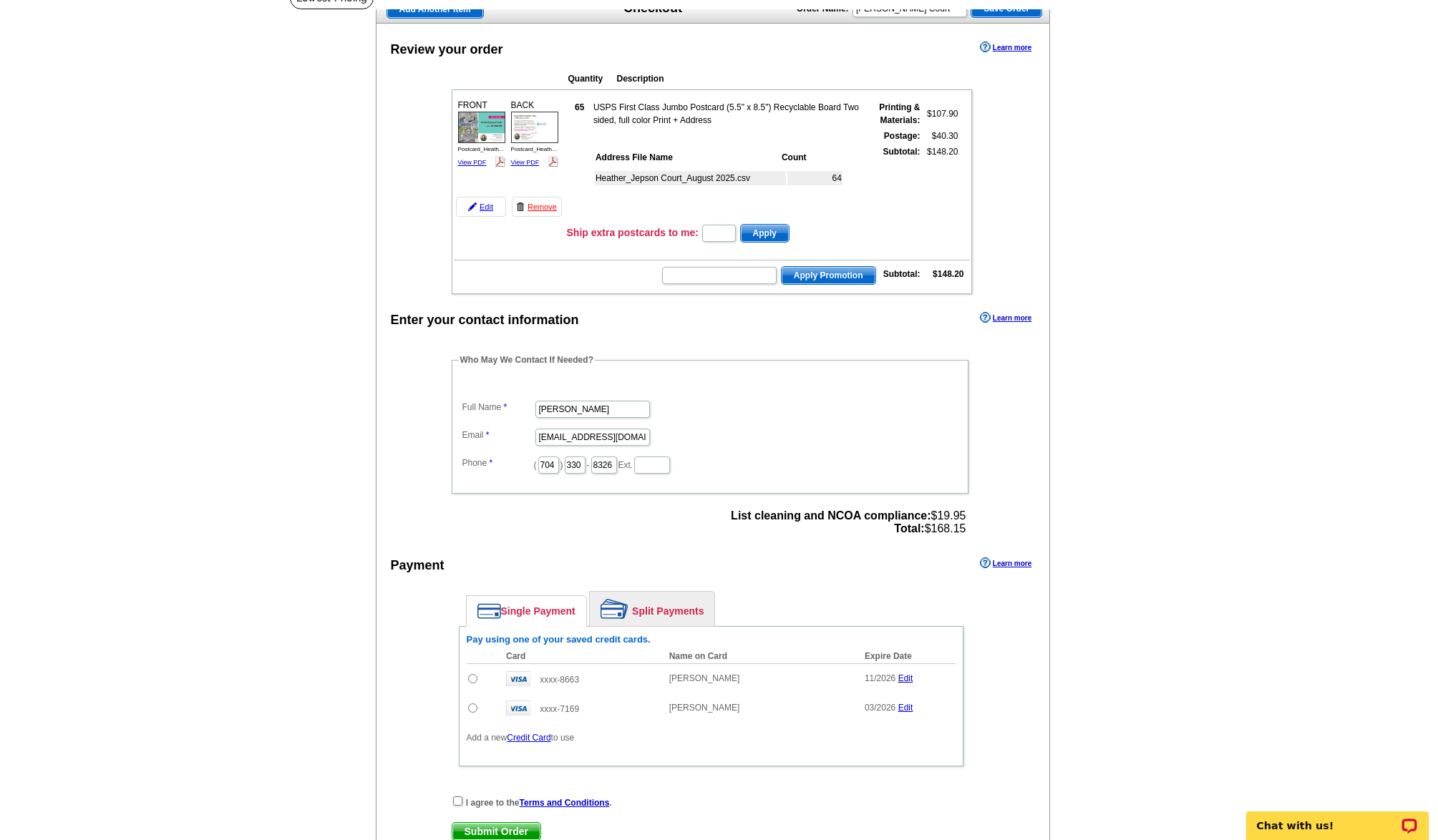
scroll to position [116, 0]
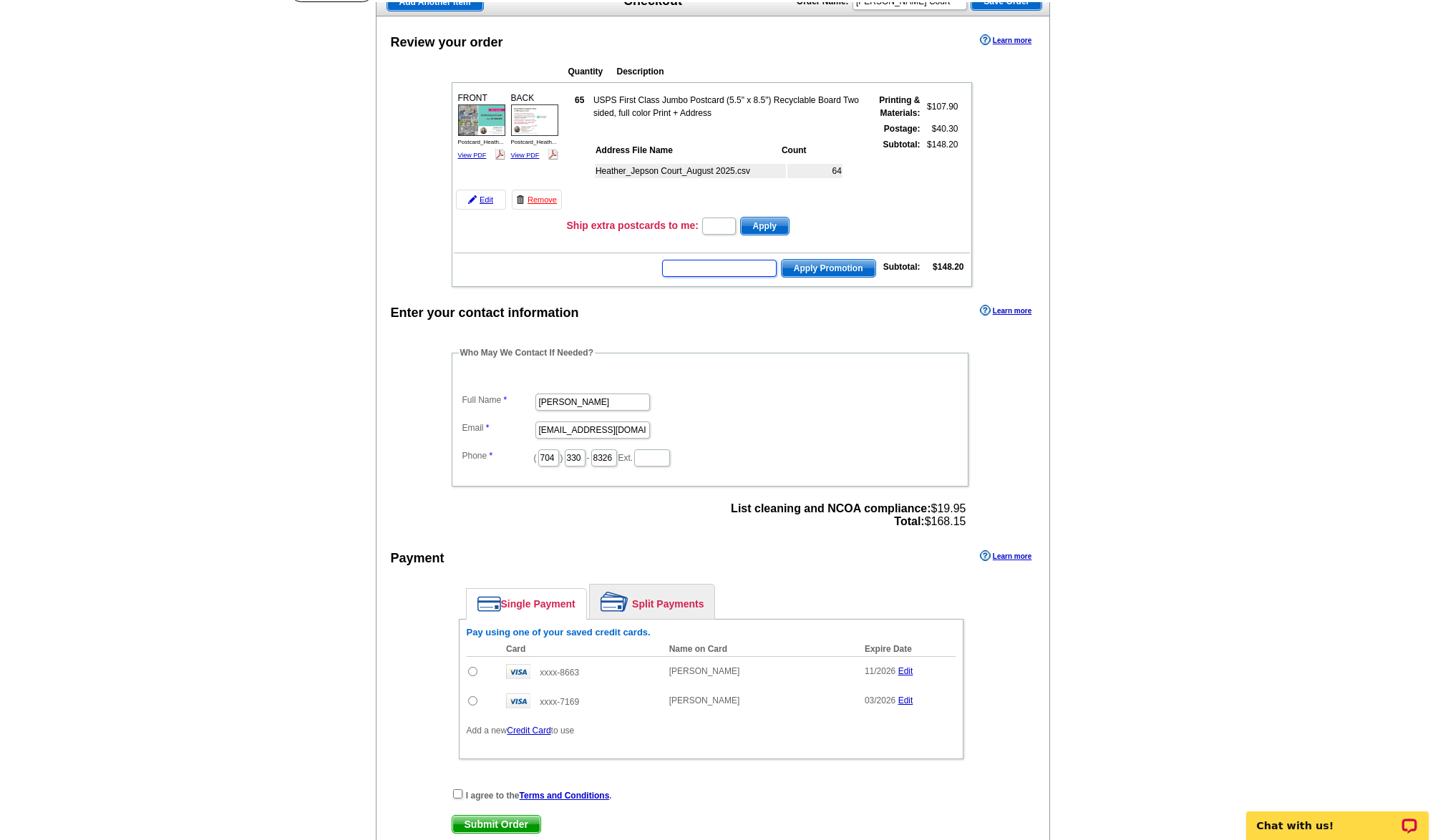
click at [756, 270] on input "text" at bounding box center [719, 268] width 114 height 17
type input "HURRY40"
click at [829, 263] on span "Apply Promotion" at bounding box center [829, 268] width 94 height 17
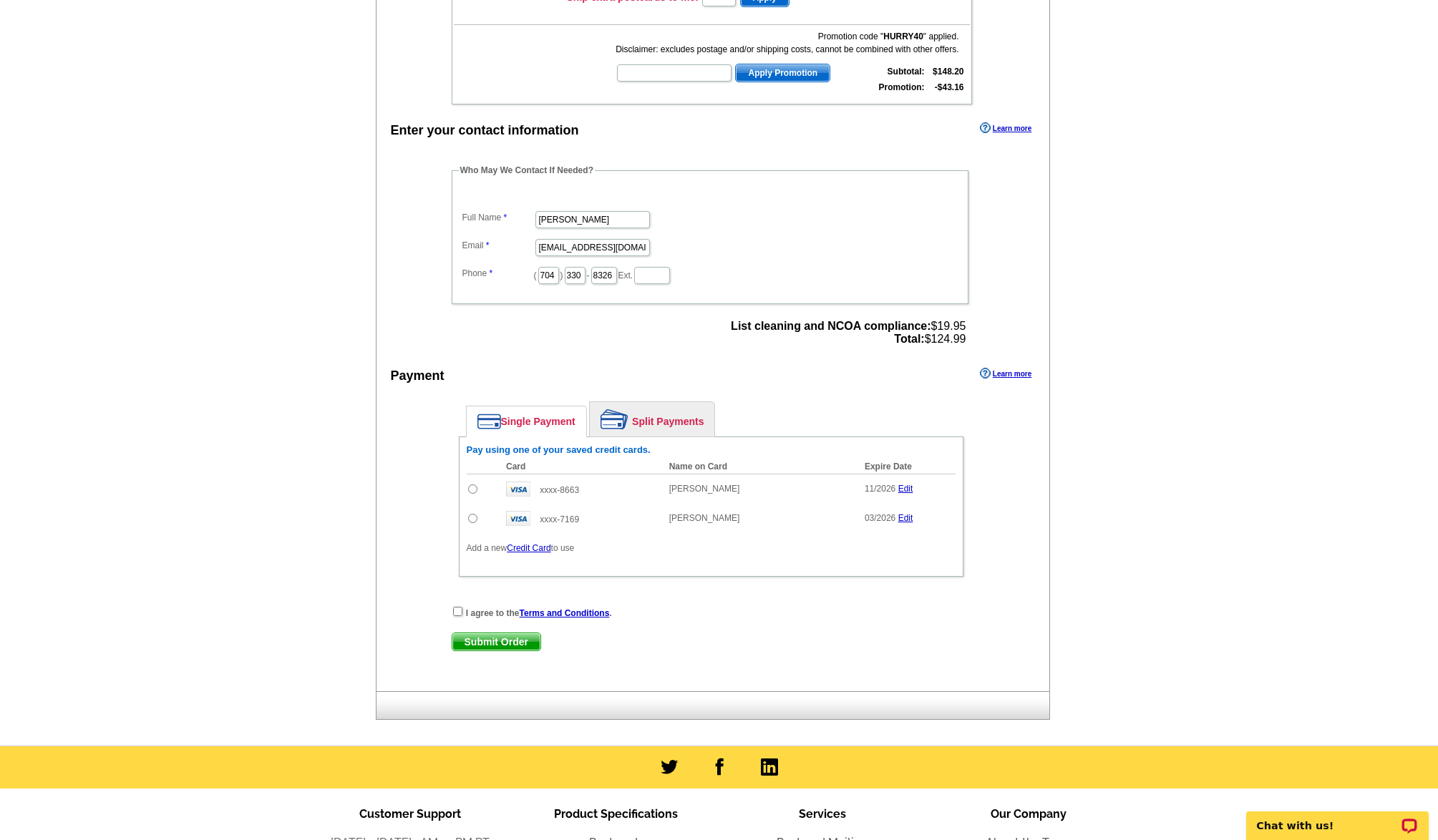
scroll to position [349, 0]
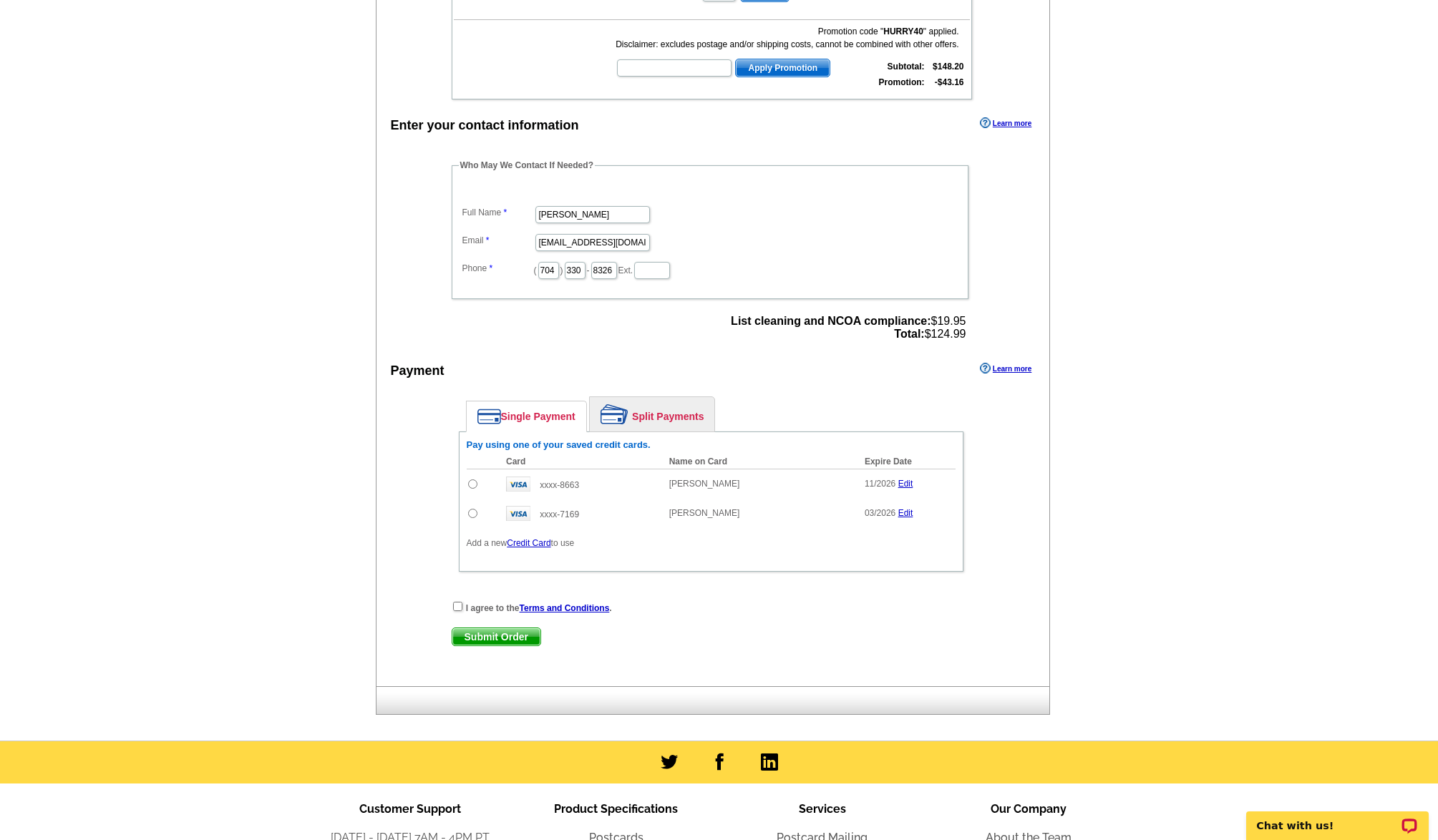
click at [474, 486] on input "radio" at bounding box center [472, 484] width 9 height 9
radio input "true"
drag, startPoint x: 471, startPoint y: 483, endPoint x: 471, endPoint y: 494, distance: 11.0
click at [471, 486] on input "radio" at bounding box center [472, 484] width 9 height 9
click at [475, 522] on td at bounding box center [482, 513] width 33 height 29
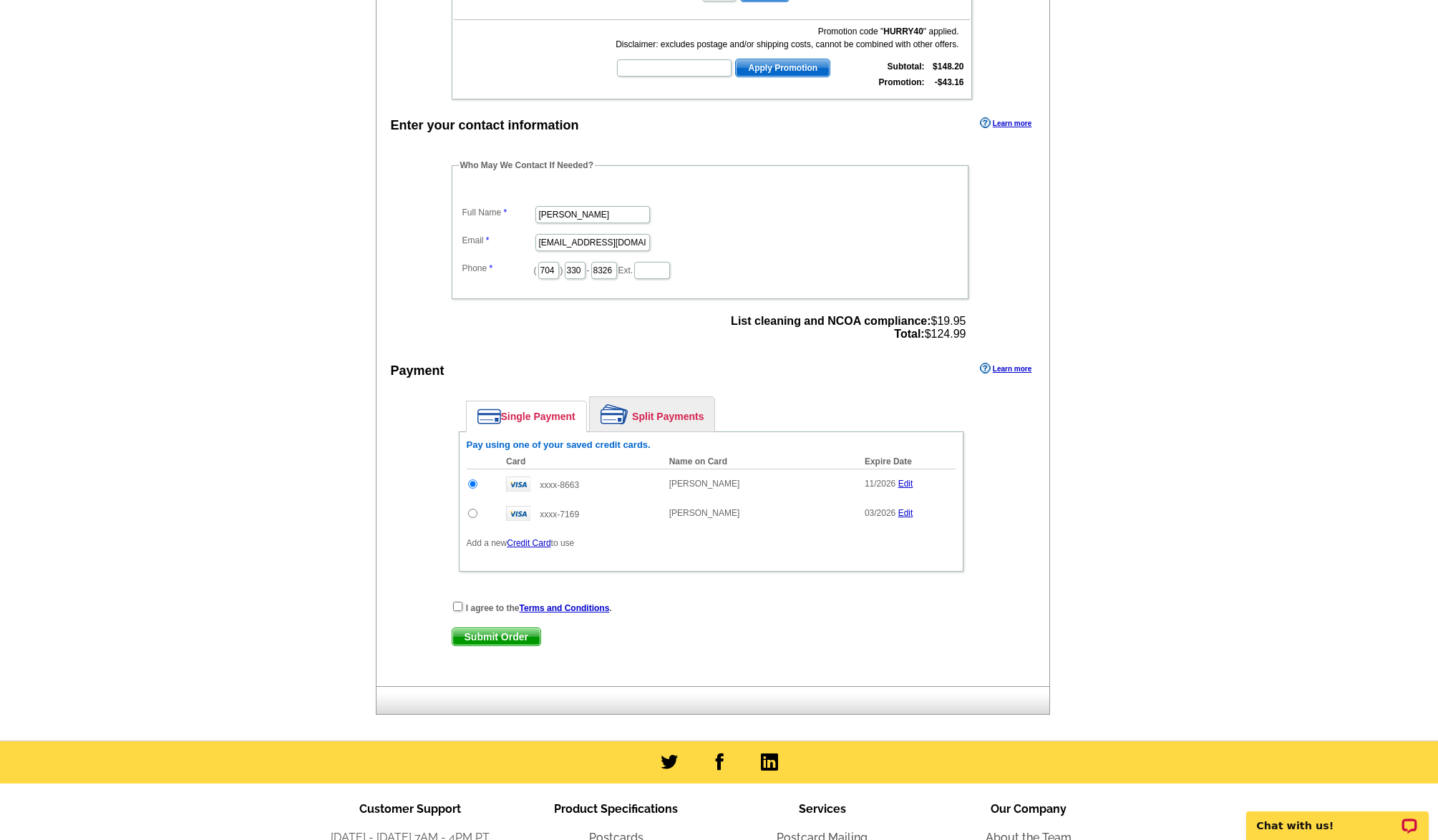
click at [472, 511] on input "radio" at bounding box center [472, 513] width 9 height 9
radio input "true"
click at [461, 605] on input "checkbox" at bounding box center [457, 606] width 9 height 9
checkbox input "true"
click at [508, 640] on span "Submit Order" at bounding box center [496, 637] width 88 height 17
